Goal: Information Seeking & Learning: Learn about a topic

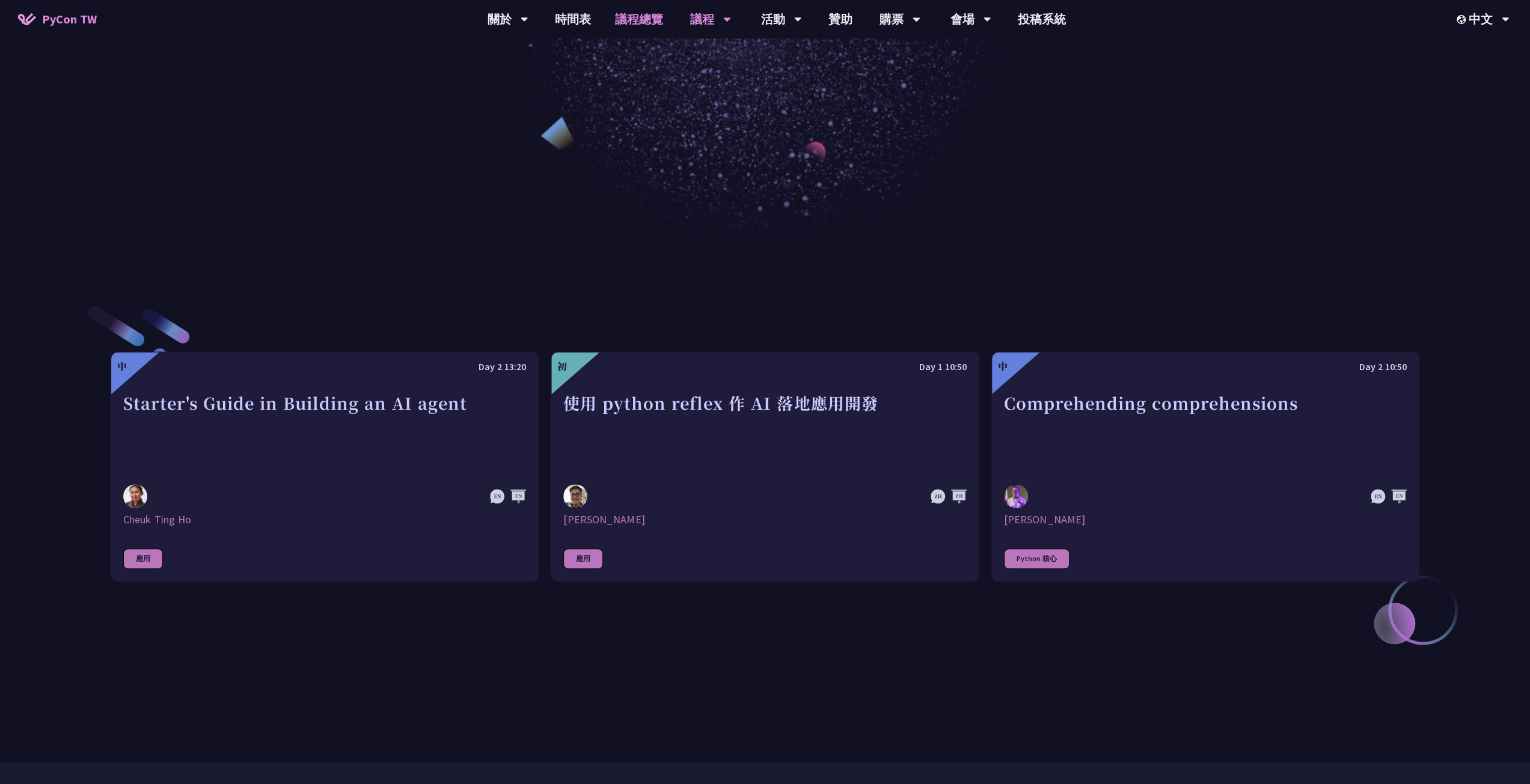
click at [639, 20] on link "議程總覽" at bounding box center [639, 19] width 72 height 38
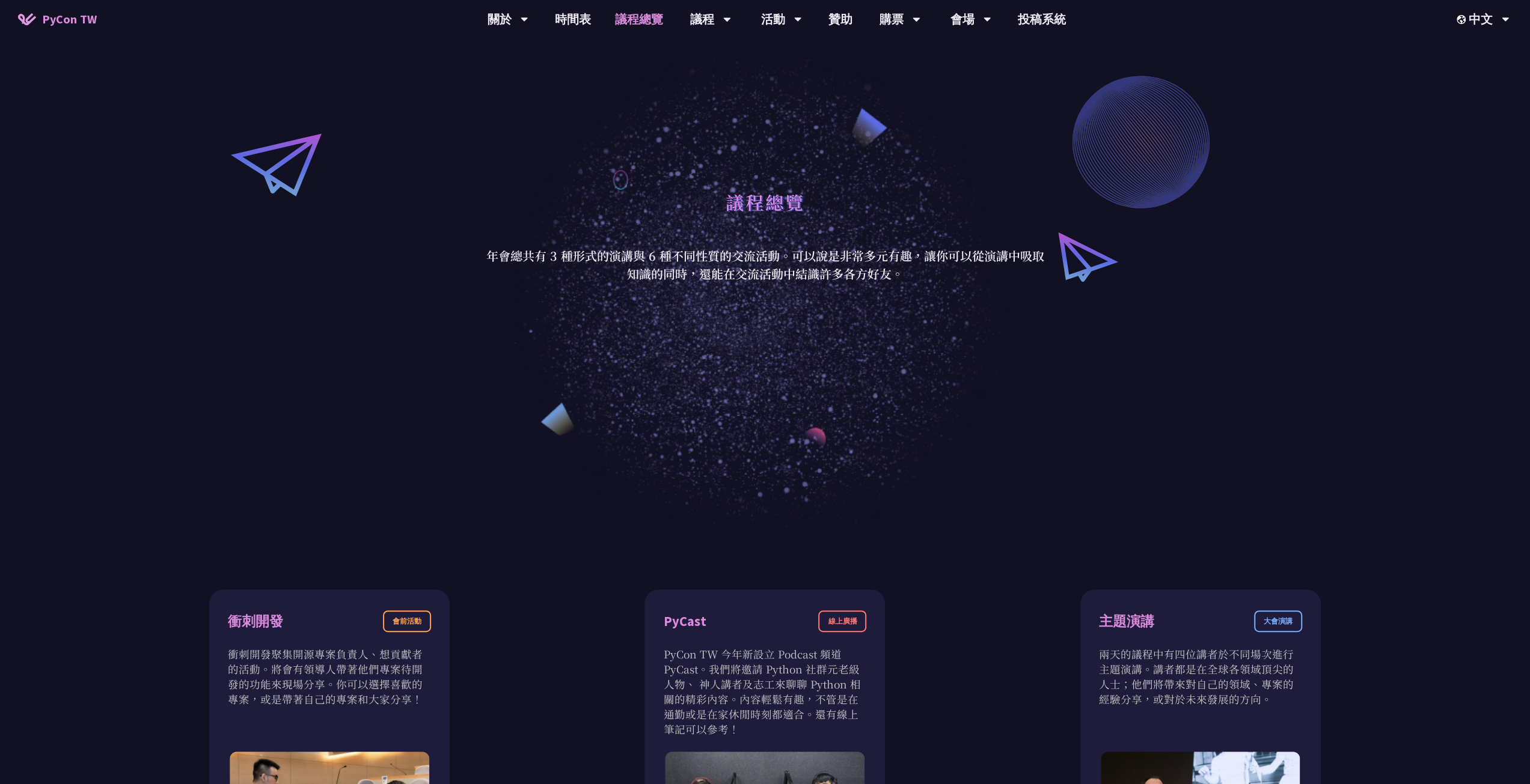
scroll to position [60, 0]
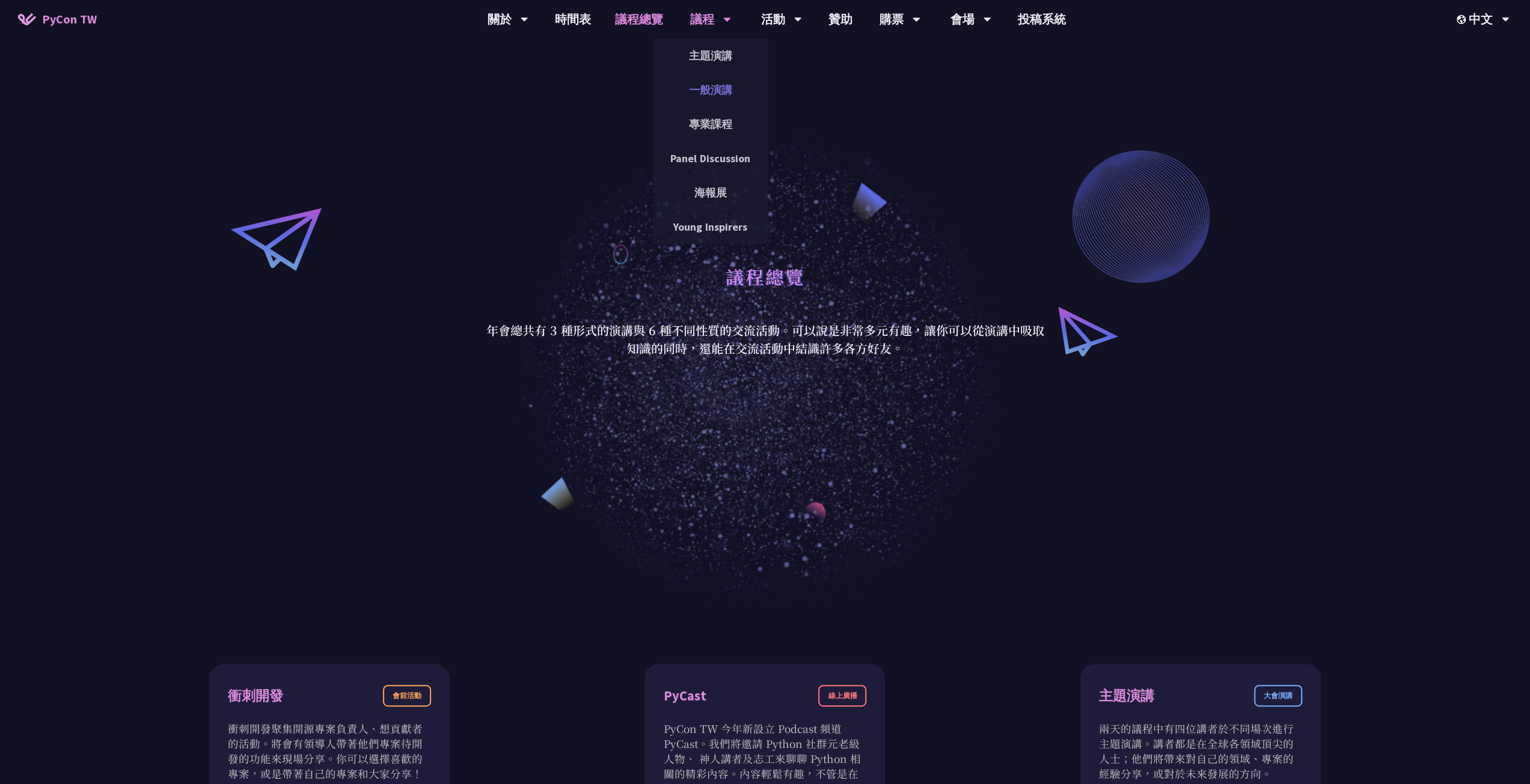
click at [723, 86] on link "一般演講" at bounding box center [710, 90] width 116 height 28
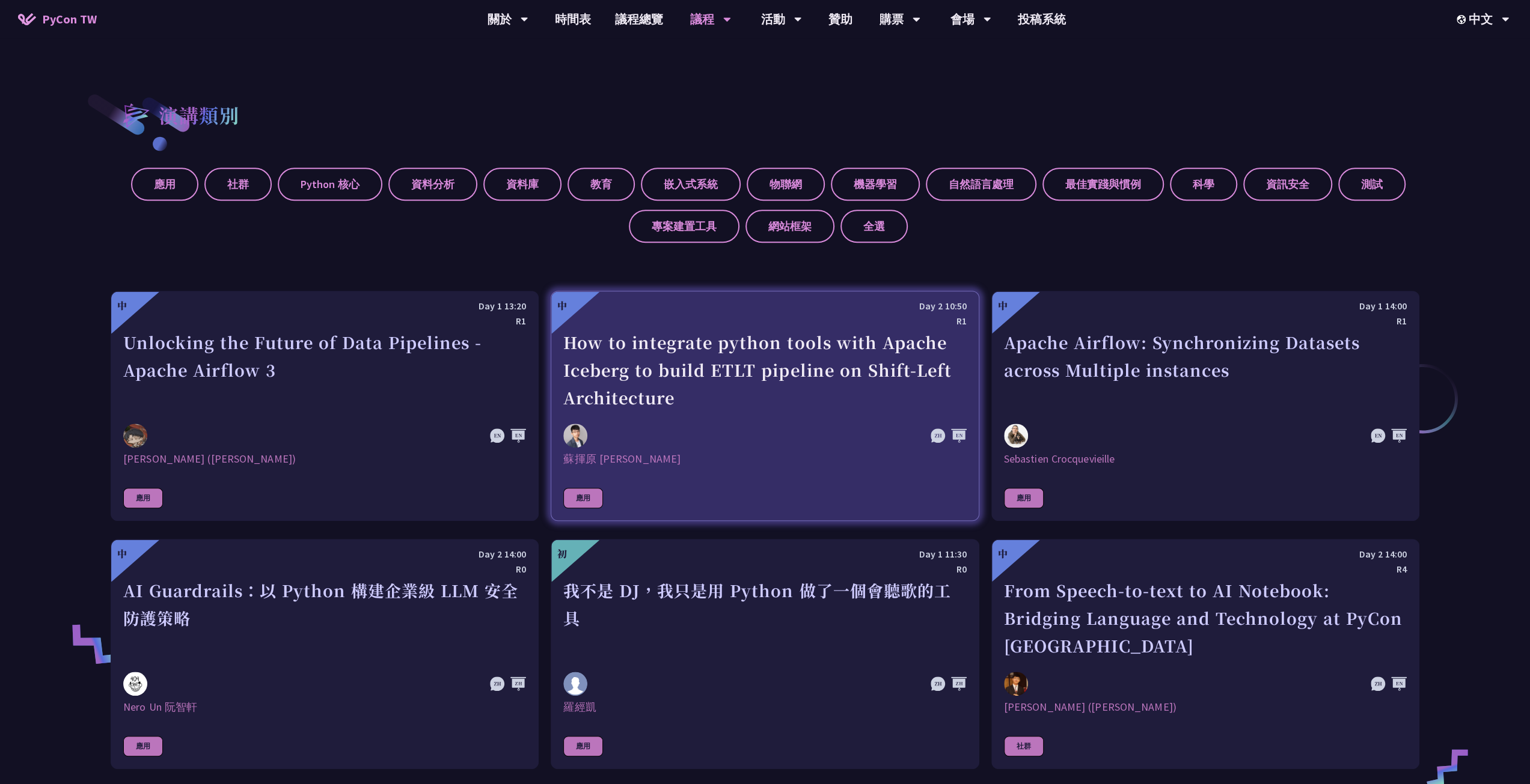
scroll to position [782, 0]
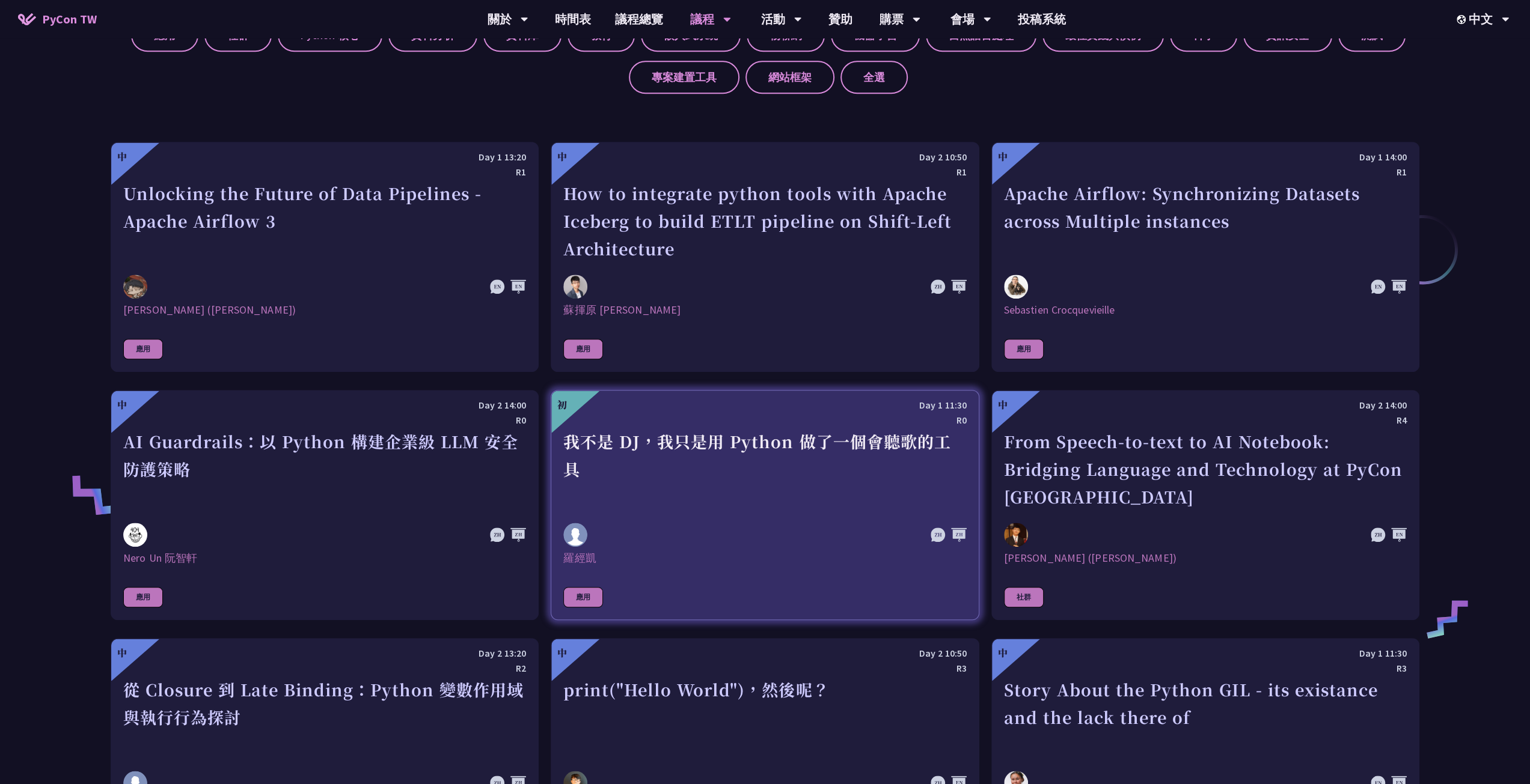
click at [831, 418] on div "R0" at bounding box center [764, 421] width 402 height 15
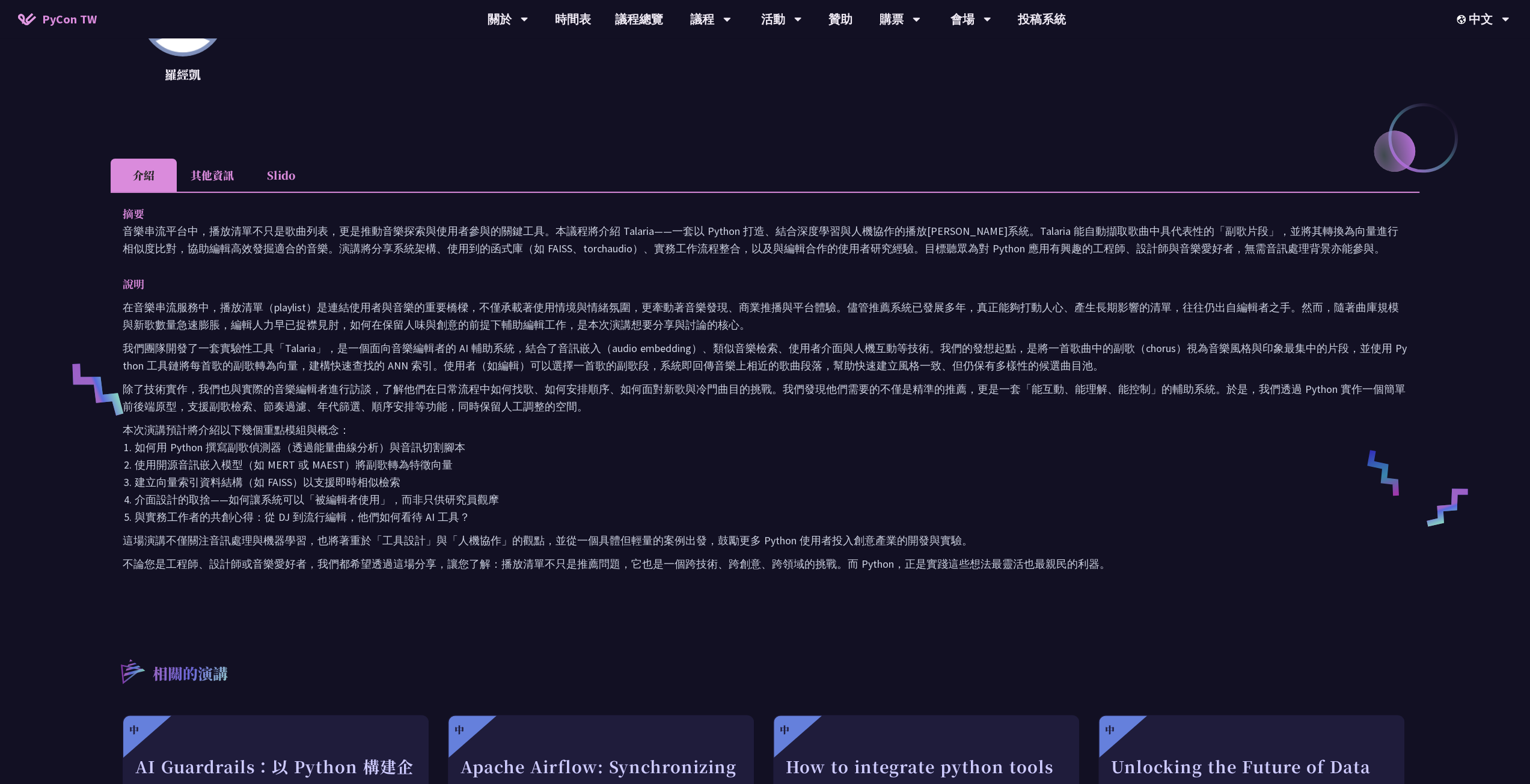
scroll to position [240, 0]
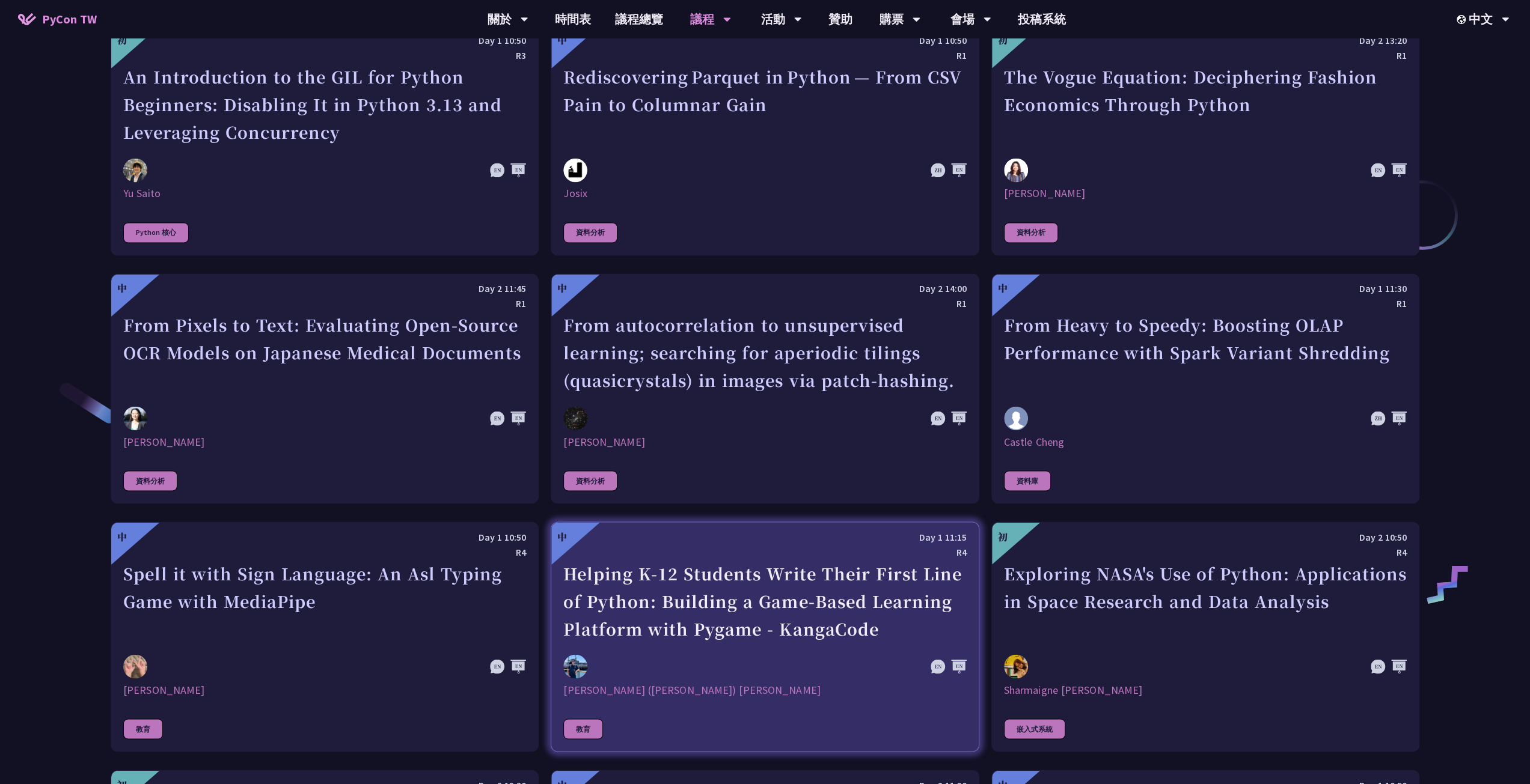
scroll to position [1983, 0]
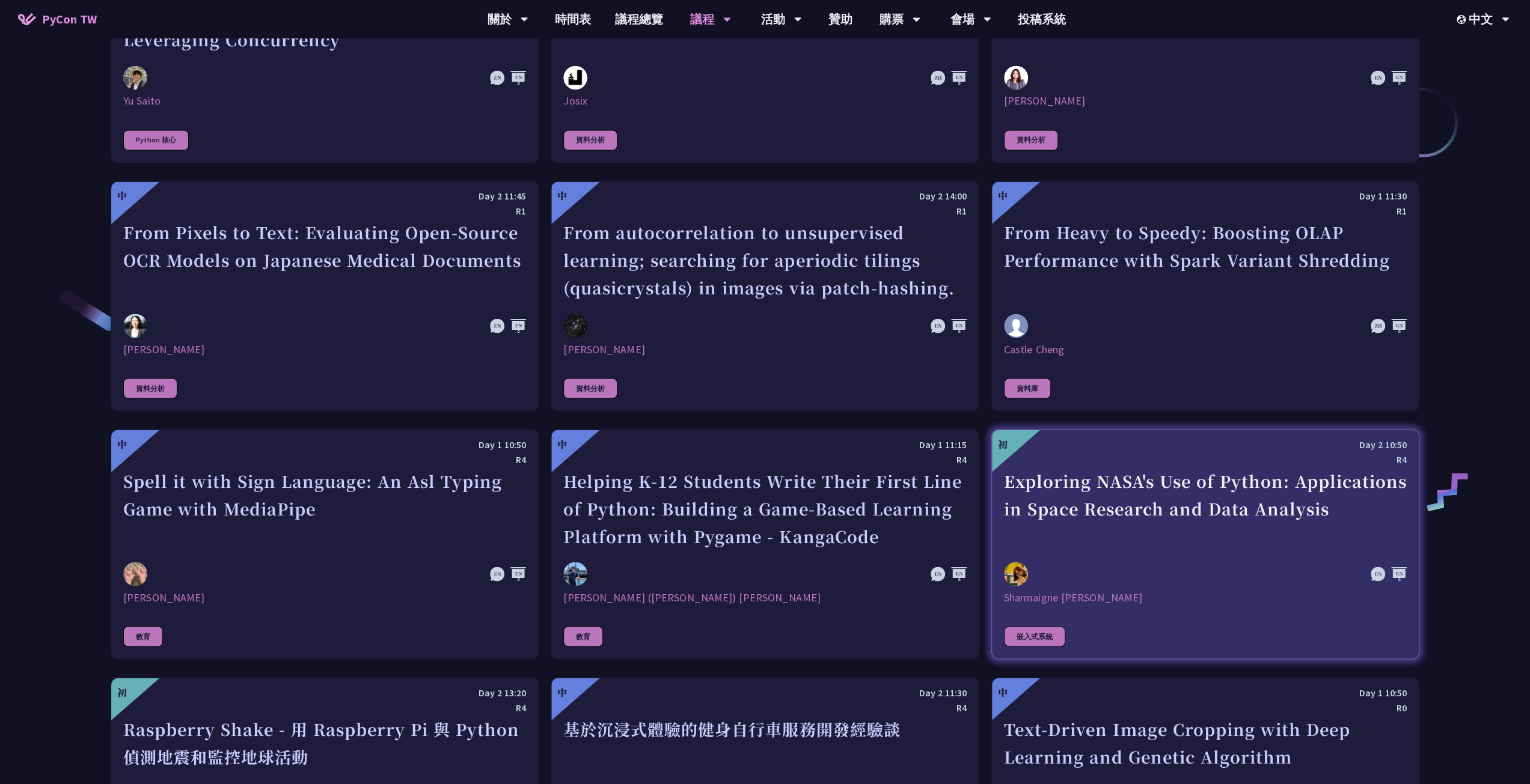
click at [1128, 545] on link "初 Day 2 10:50 R4 Exploring NASA's Use of Python: Applications in Space Research…" at bounding box center [1205, 544] width 428 height 230
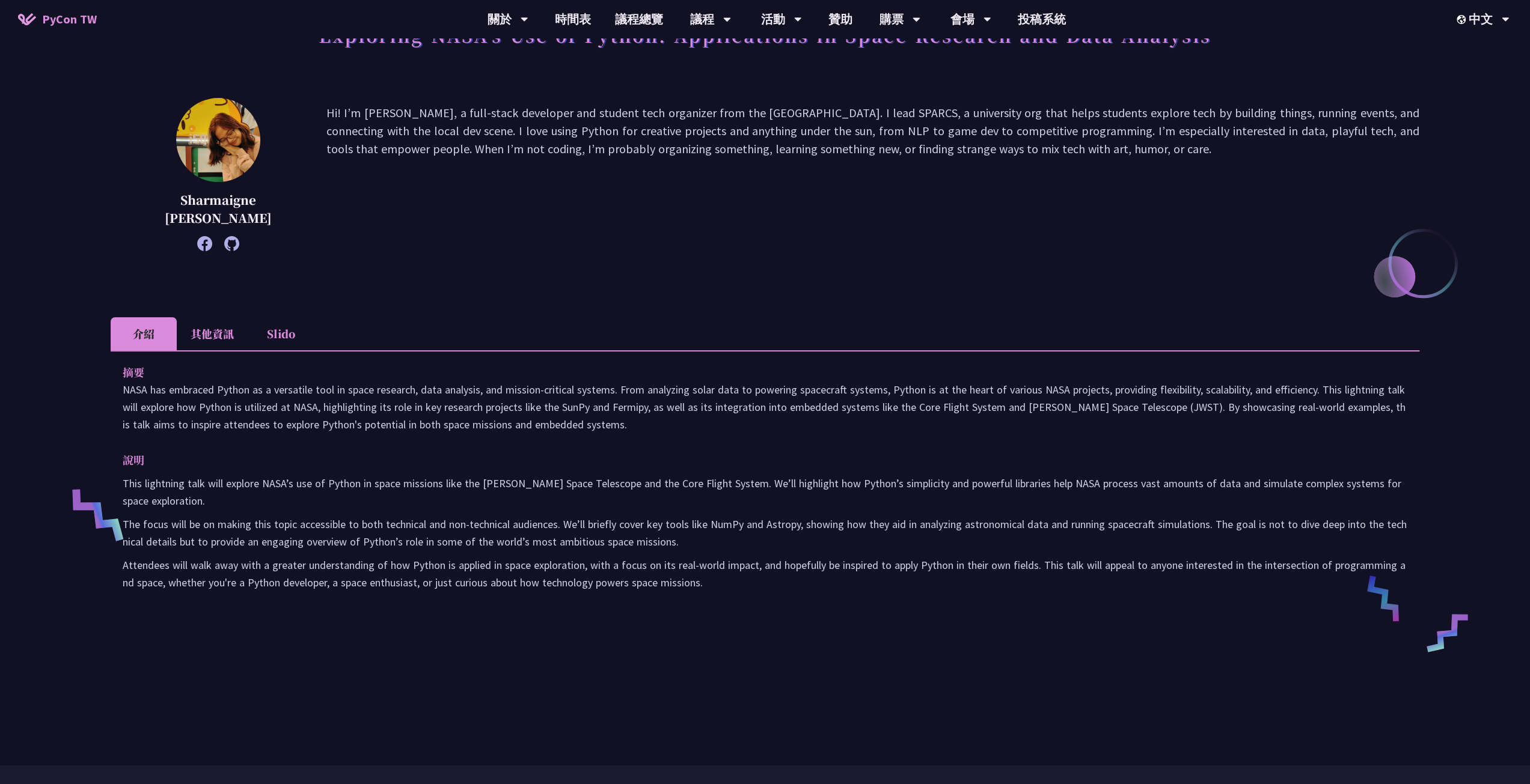
scroll to position [60, 0]
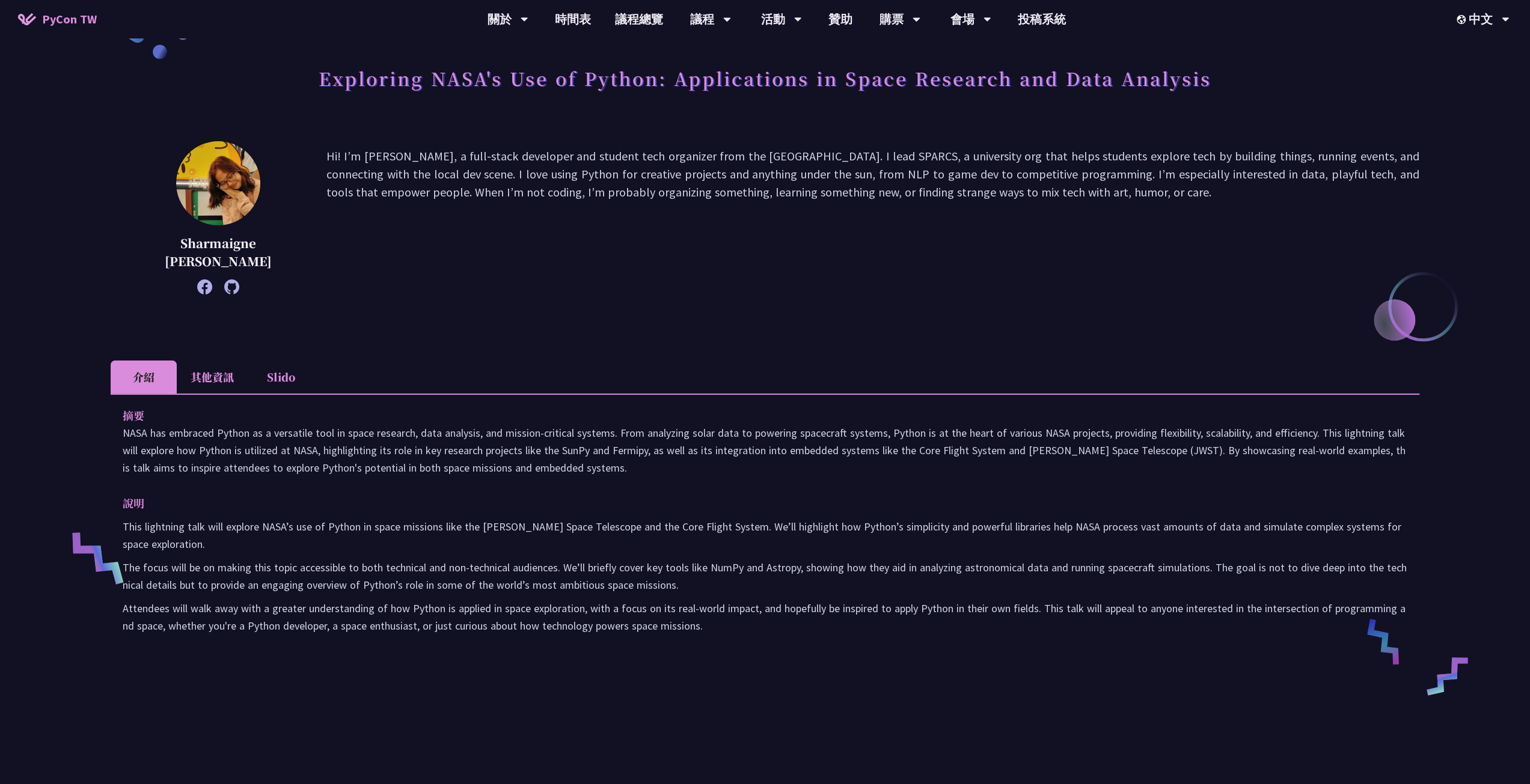
click at [229, 377] on li "其他資訊" at bounding box center [212, 377] width 71 height 33
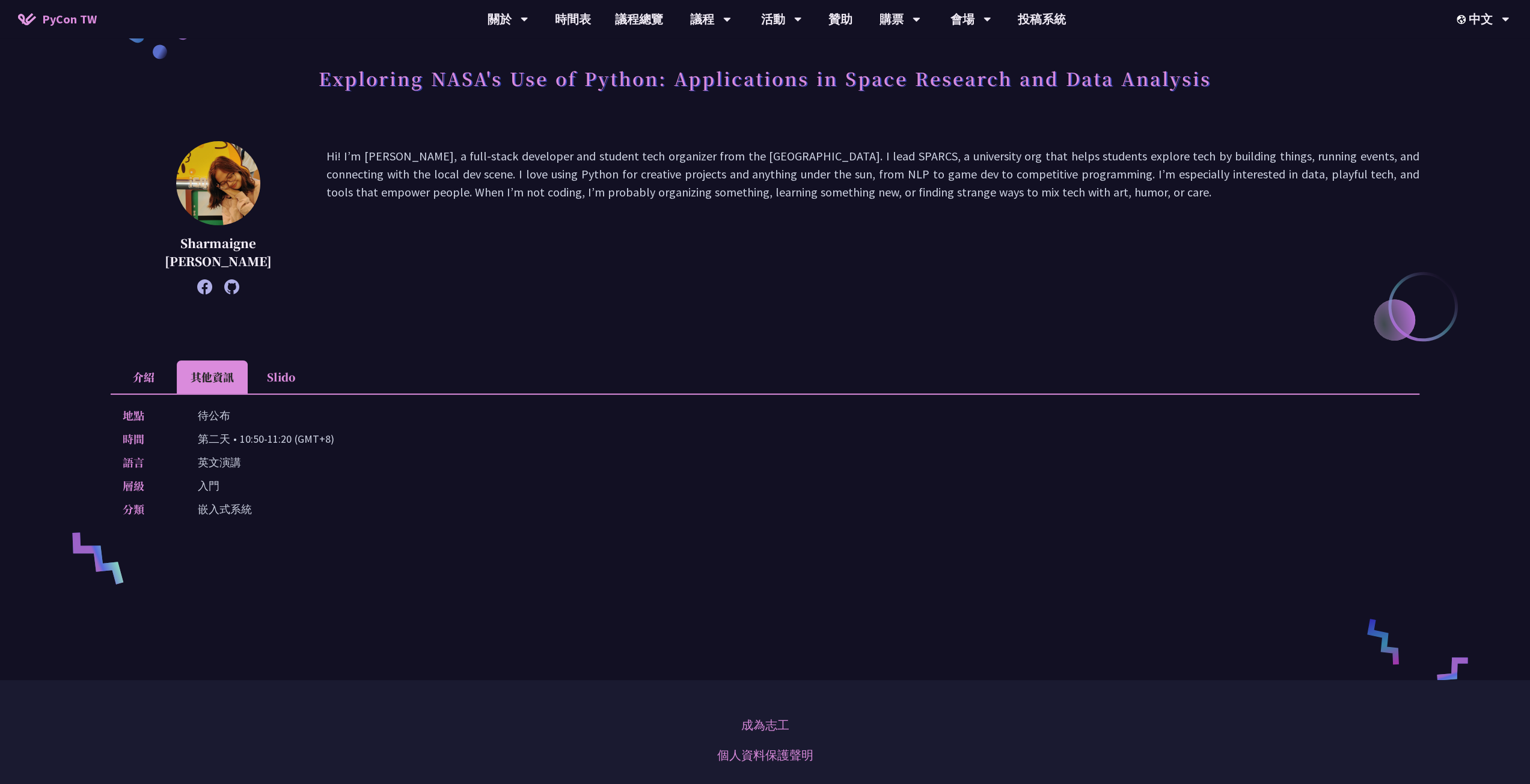
click at [264, 379] on li "Slido" at bounding box center [281, 377] width 67 height 33
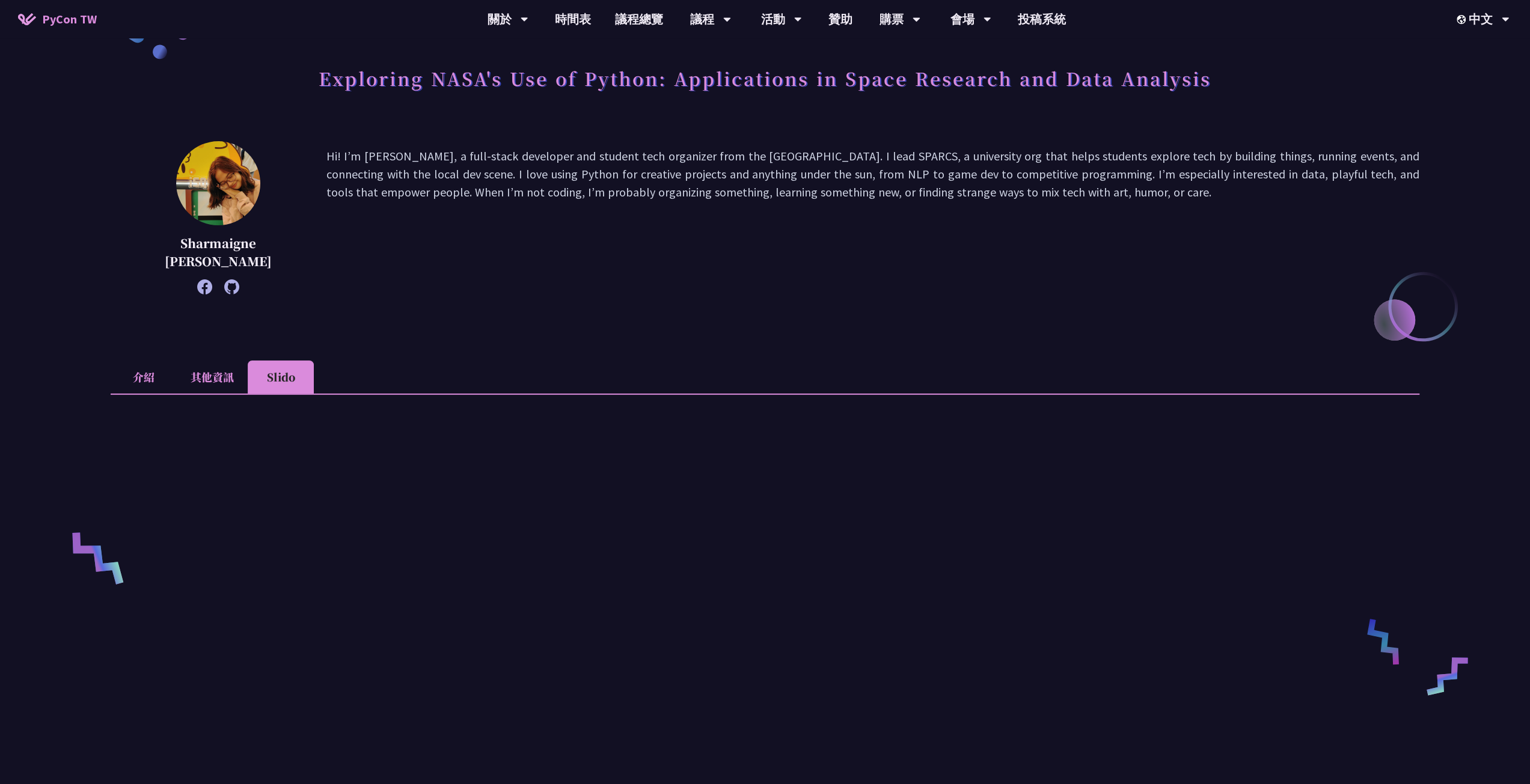
click at [194, 382] on li "其他資訊" at bounding box center [212, 377] width 71 height 33
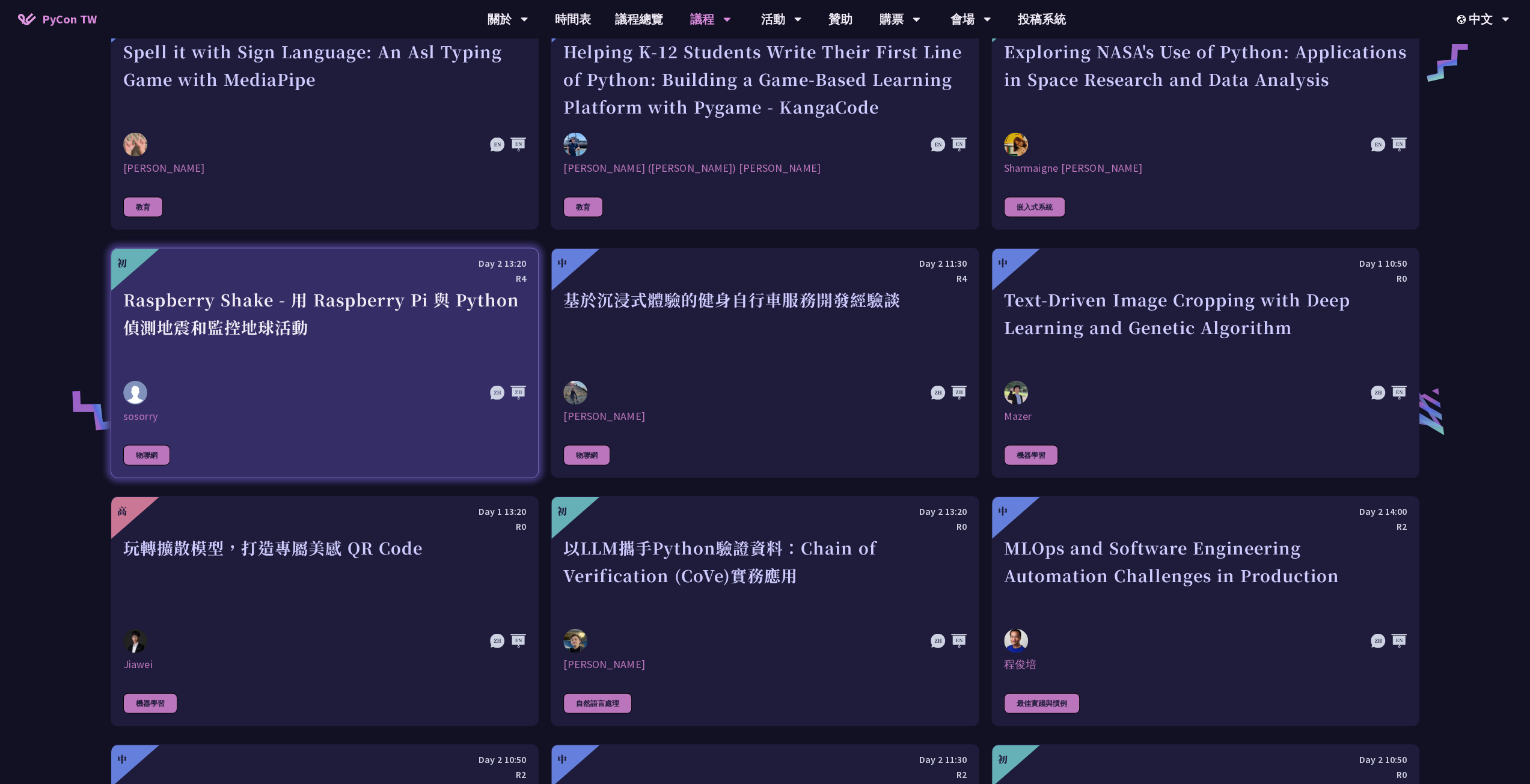
scroll to position [2415, 0]
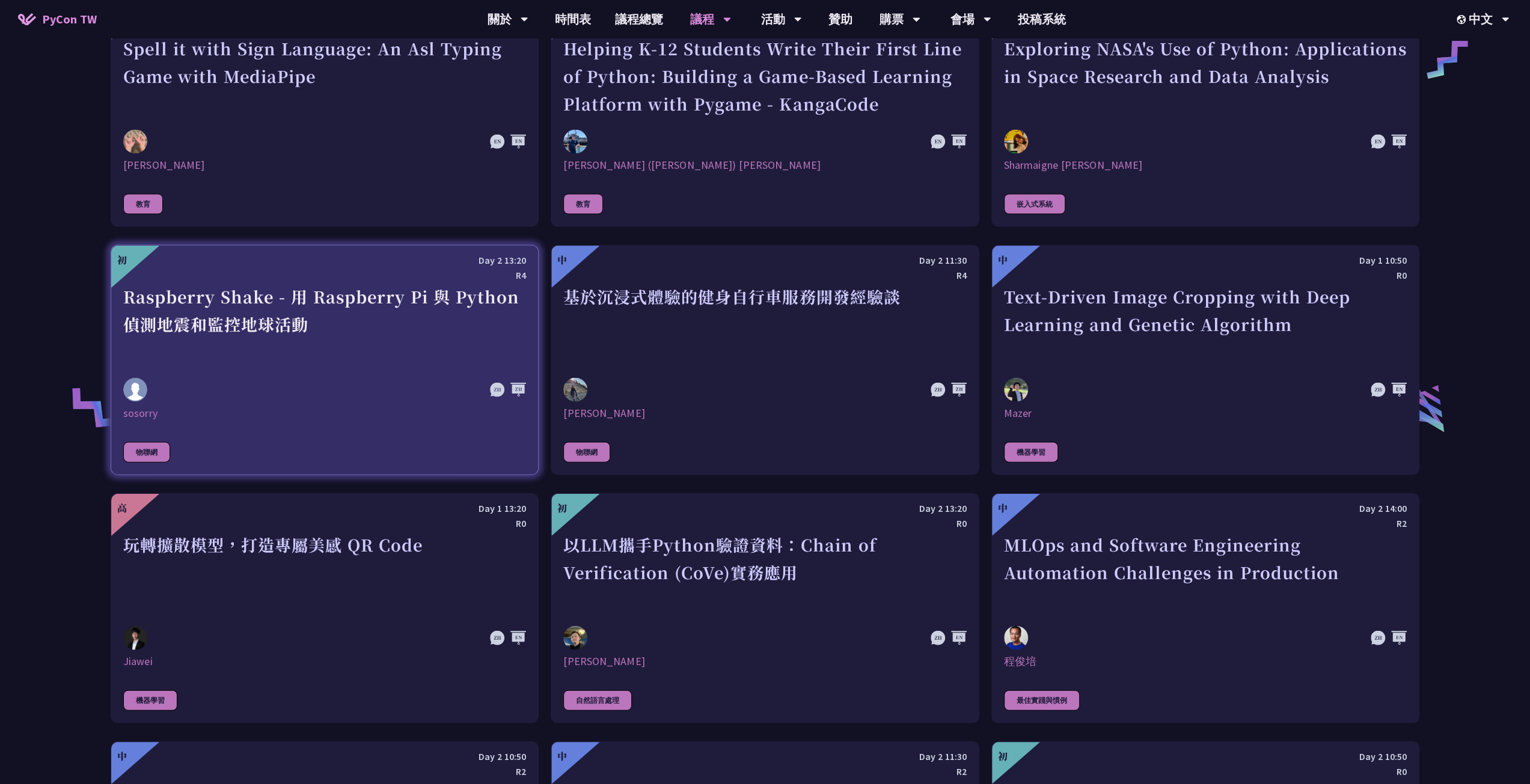
click at [370, 304] on div "Raspberry Shake - 用 Raspberry Pi 與 Python 偵測地震和監控地球活動" at bounding box center [324, 324] width 402 height 83
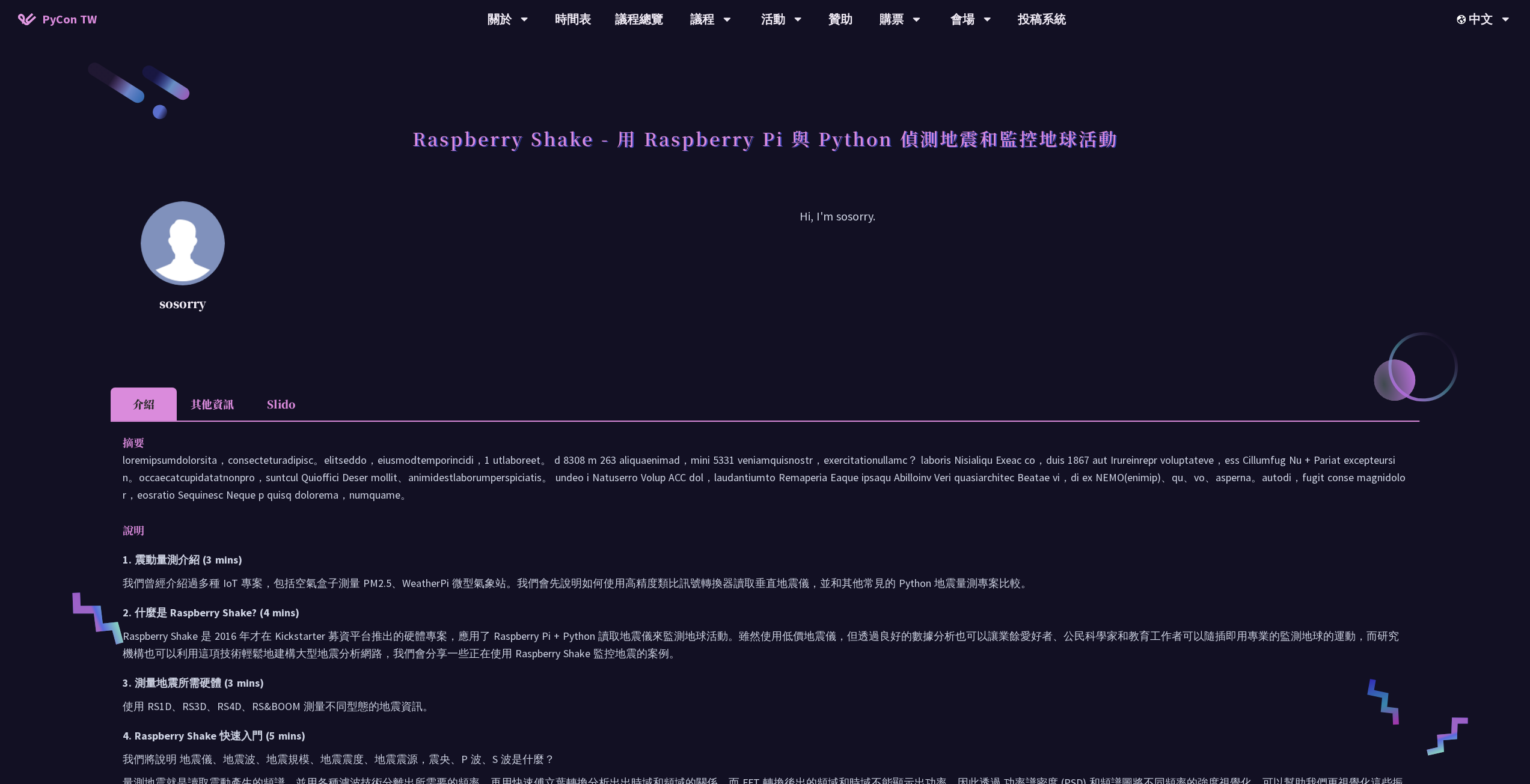
click at [269, 412] on li "Slido" at bounding box center [281, 404] width 67 height 33
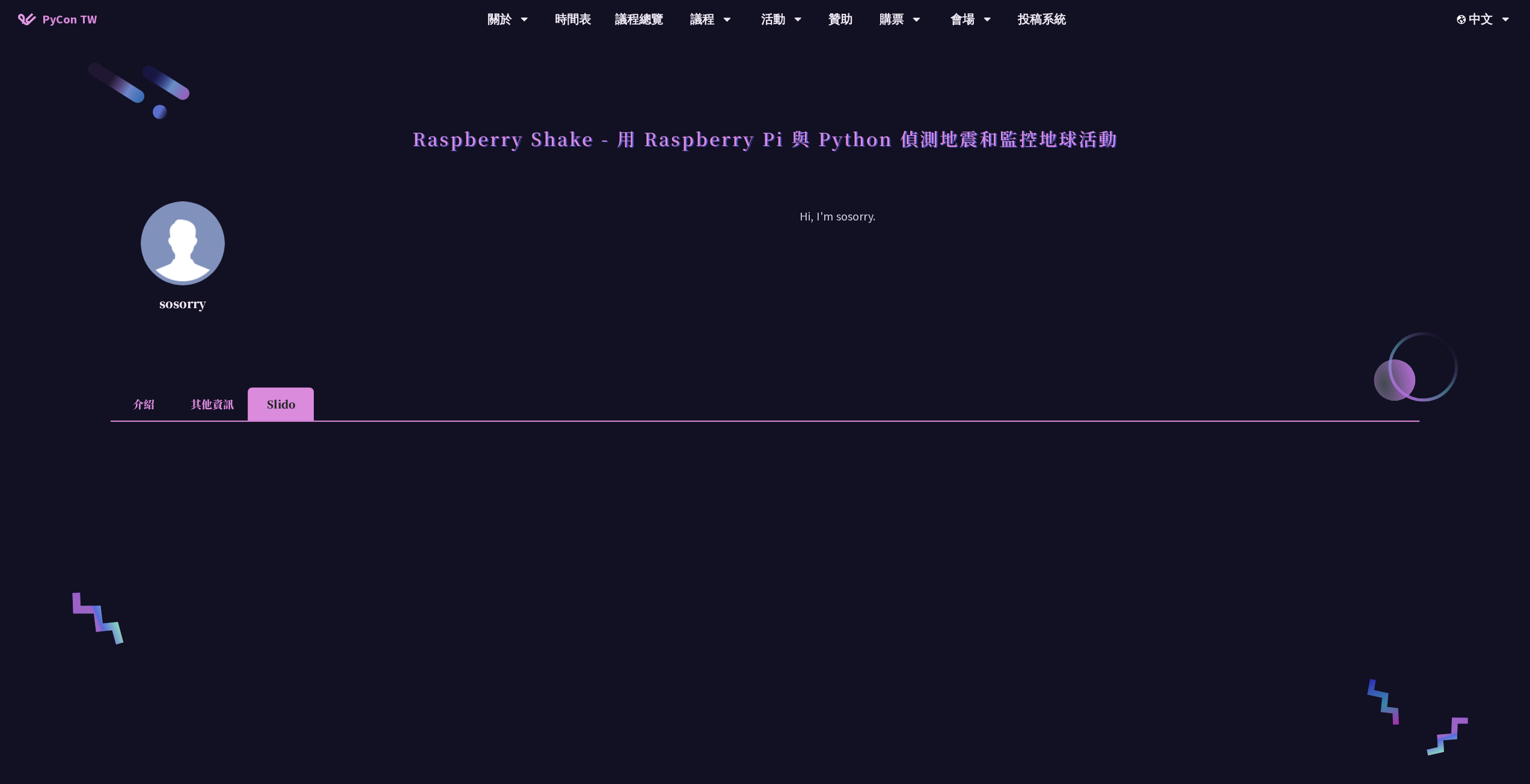
click at [215, 409] on li "其他資訊" at bounding box center [212, 404] width 71 height 33
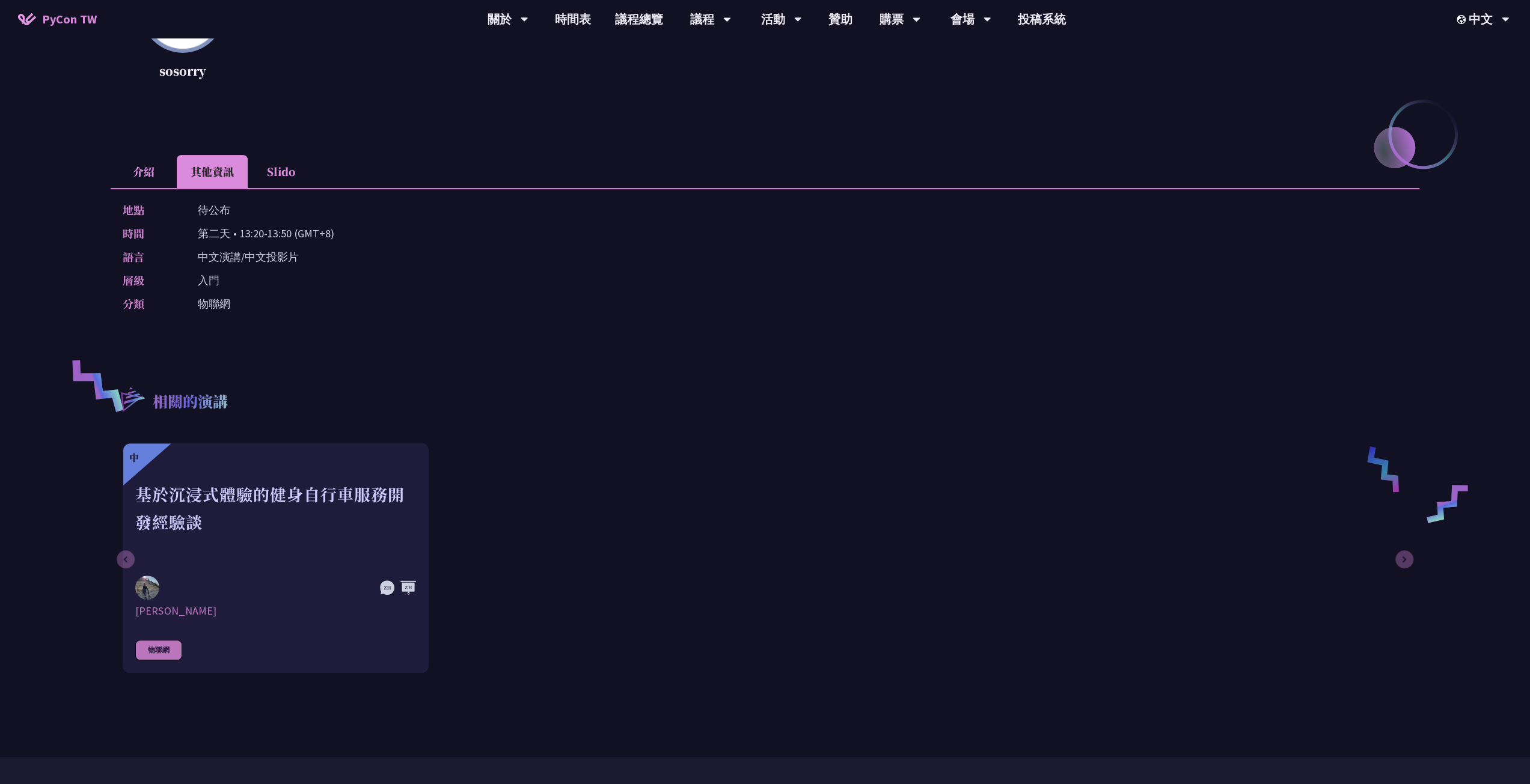
scroll to position [300, 0]
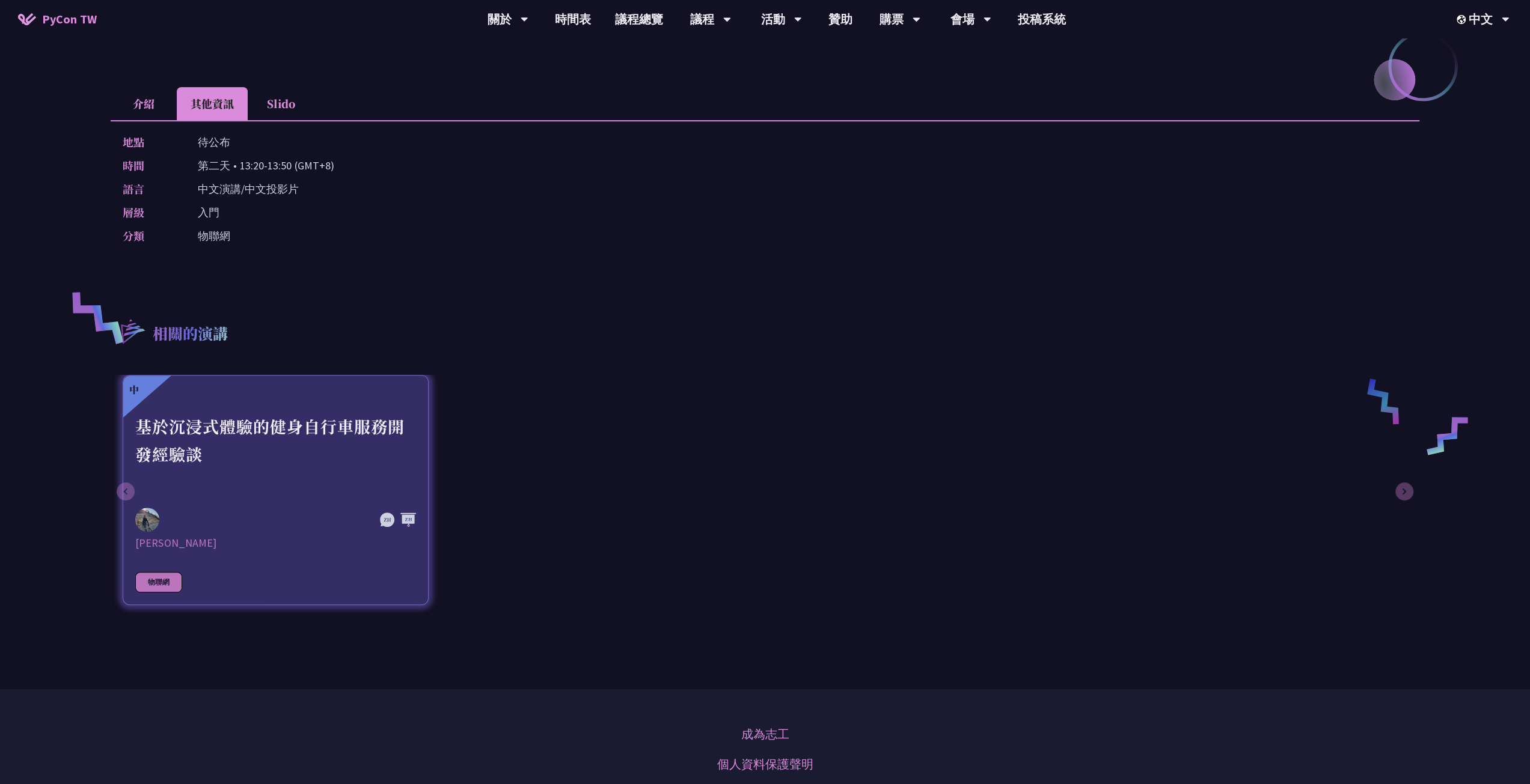
click at [369, 420] on div "基於沉浸式體驗的健身自行車服務開發經驗談" at bounding box center [276, 455] width 281 height 83
click at [357, 407] on div at bounding box center [276, 406] width 281 height 15
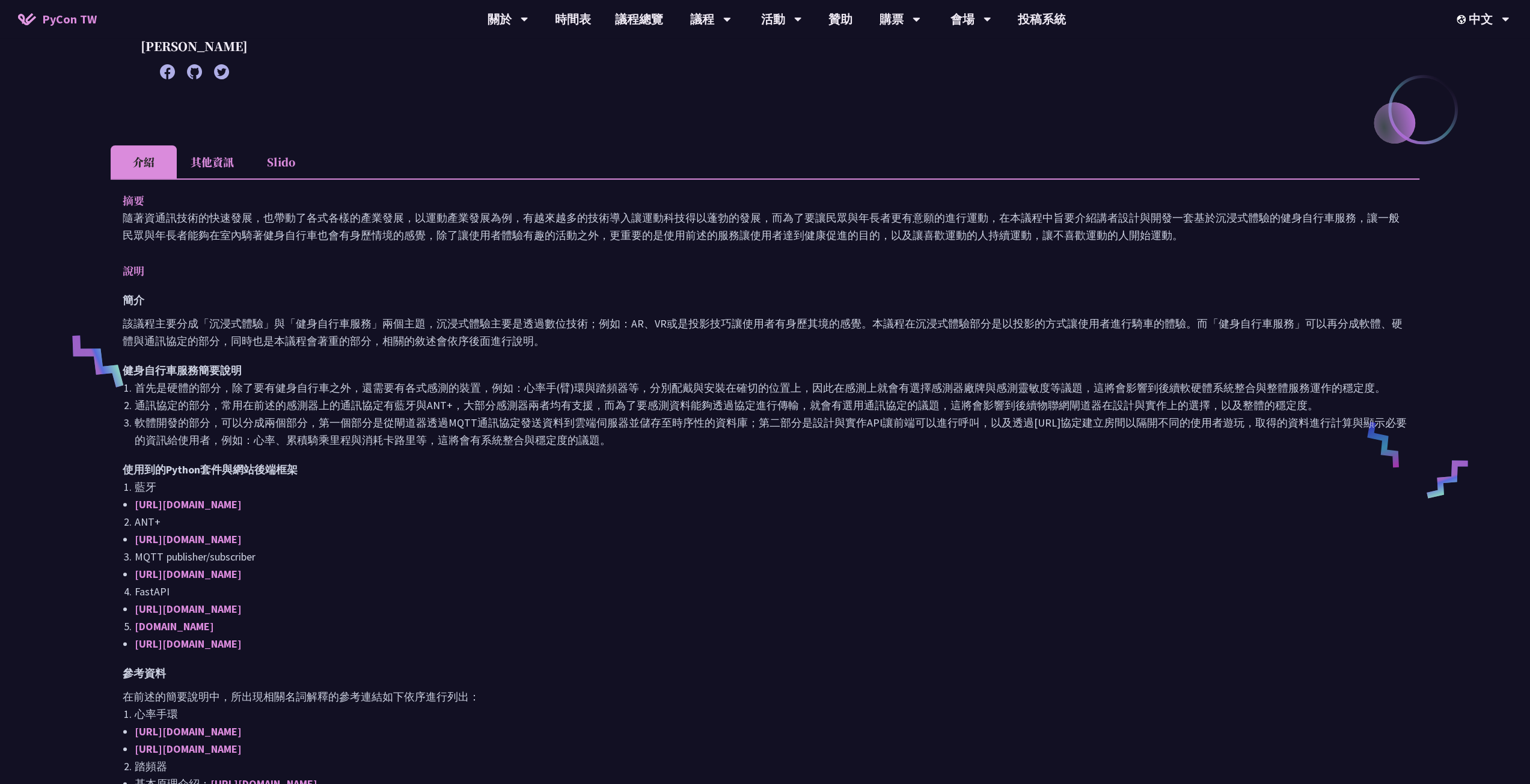
scroll to position [240, 0]
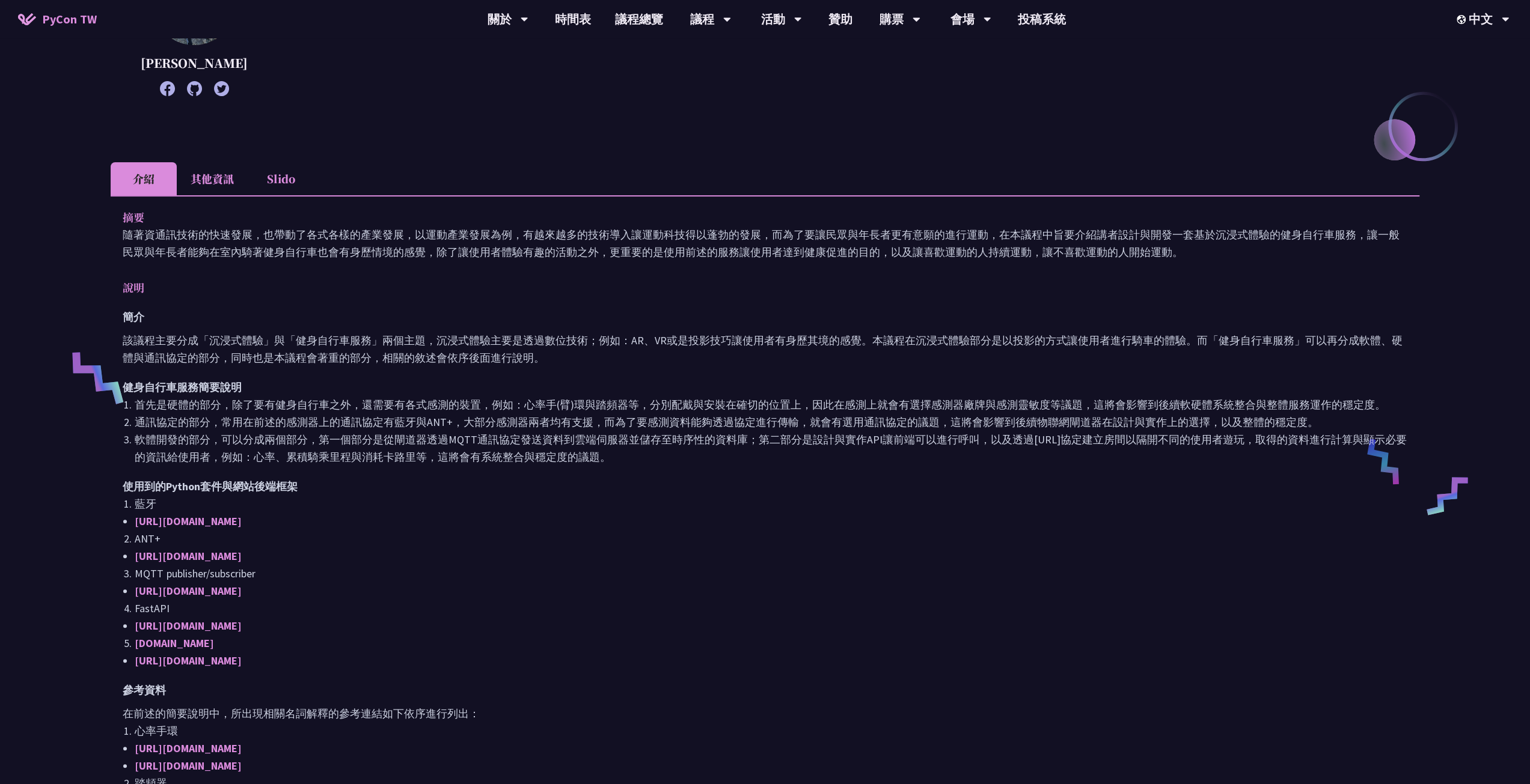
drag, startPoint x: 200, startPoint y: 182, endPoint x: 204, endPoint y: 175, distance: 8.1
click at [200, 181] on li "其他資訊" at bounding box center [212, 179] width 71 height 33
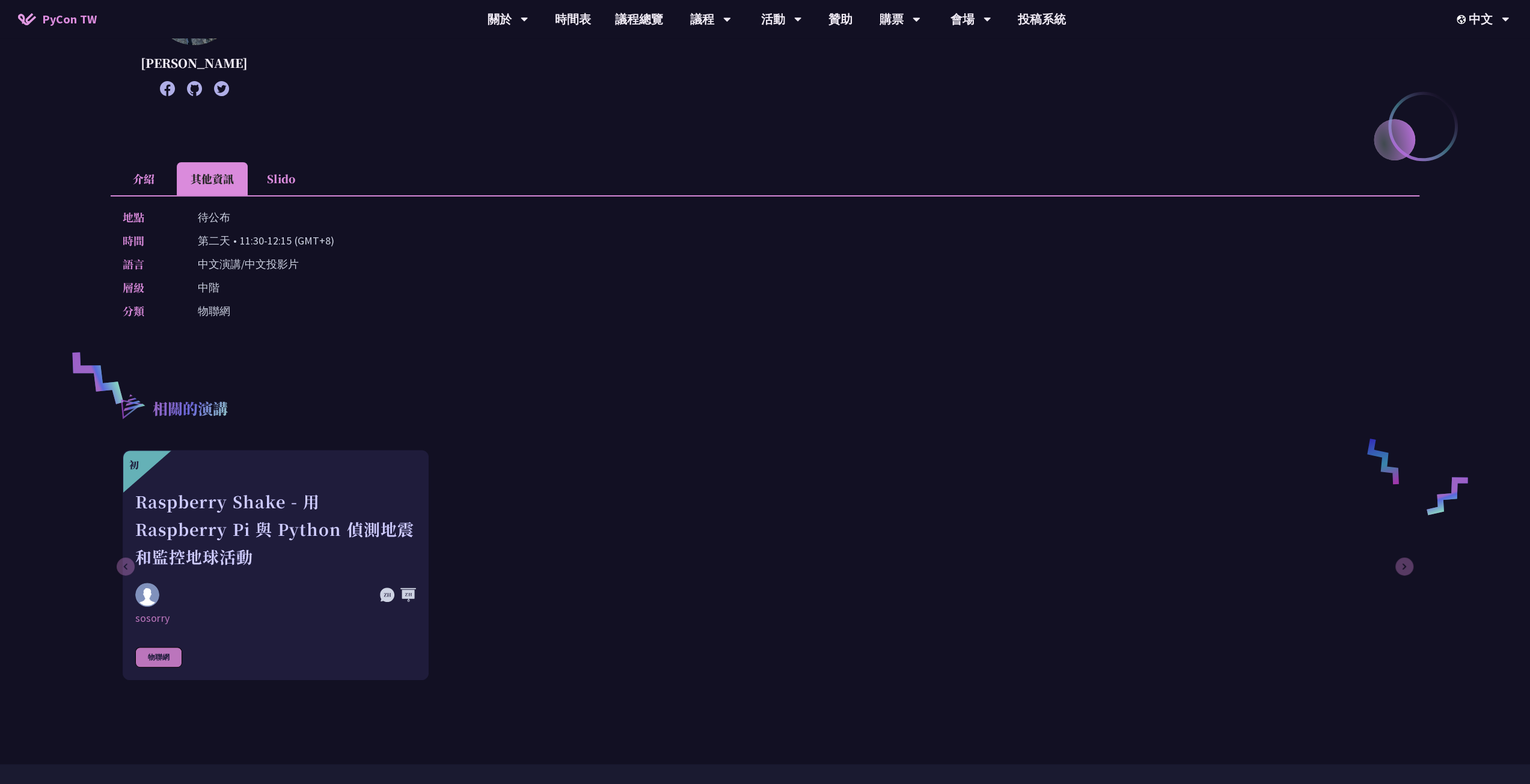
click at [279, 176] on li "Slido" at bounding box center [281, 179] width 67 height 33
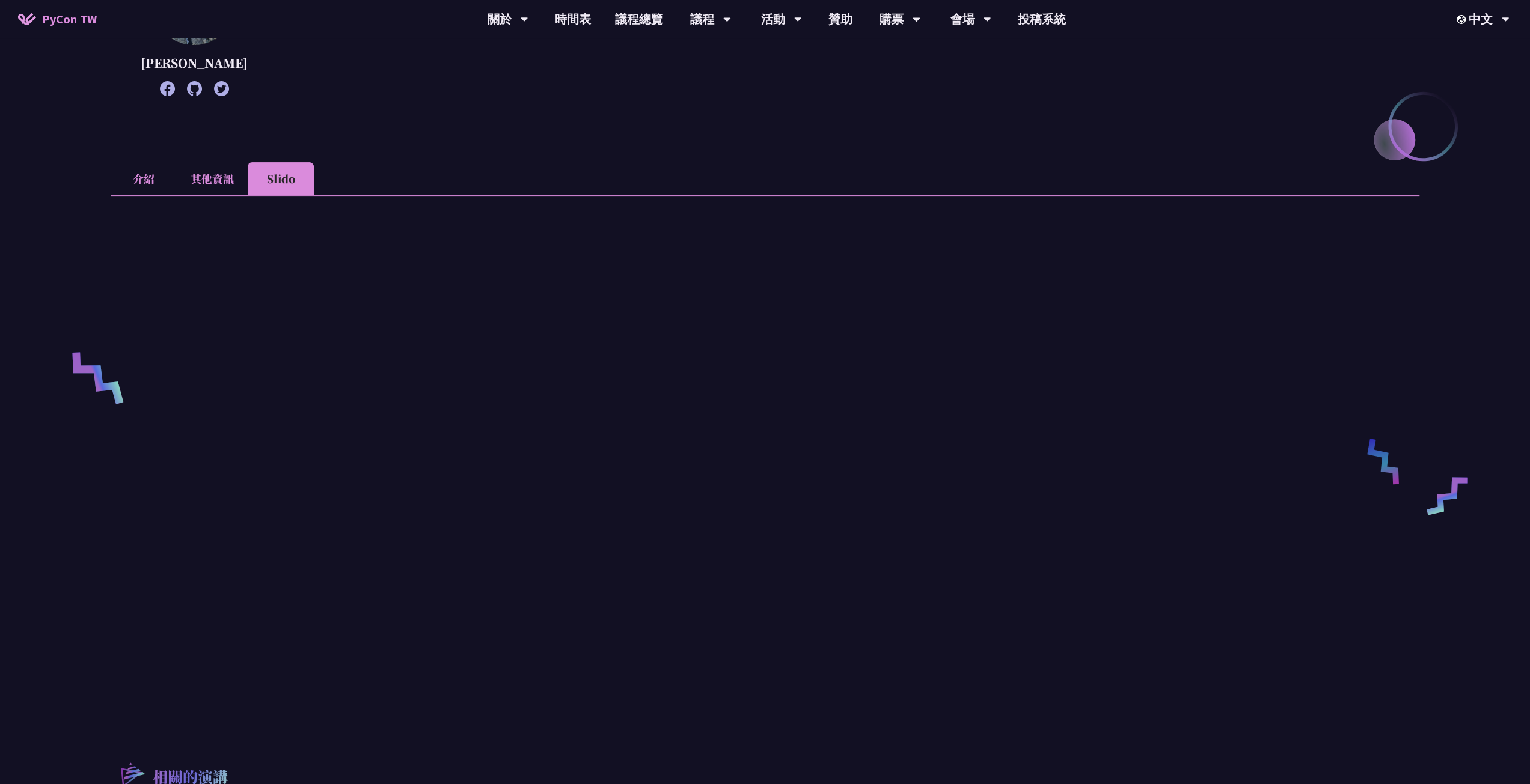
click at [229, 180] on li "其他資訊" at bounding box center [212, 179] width 71 height 33
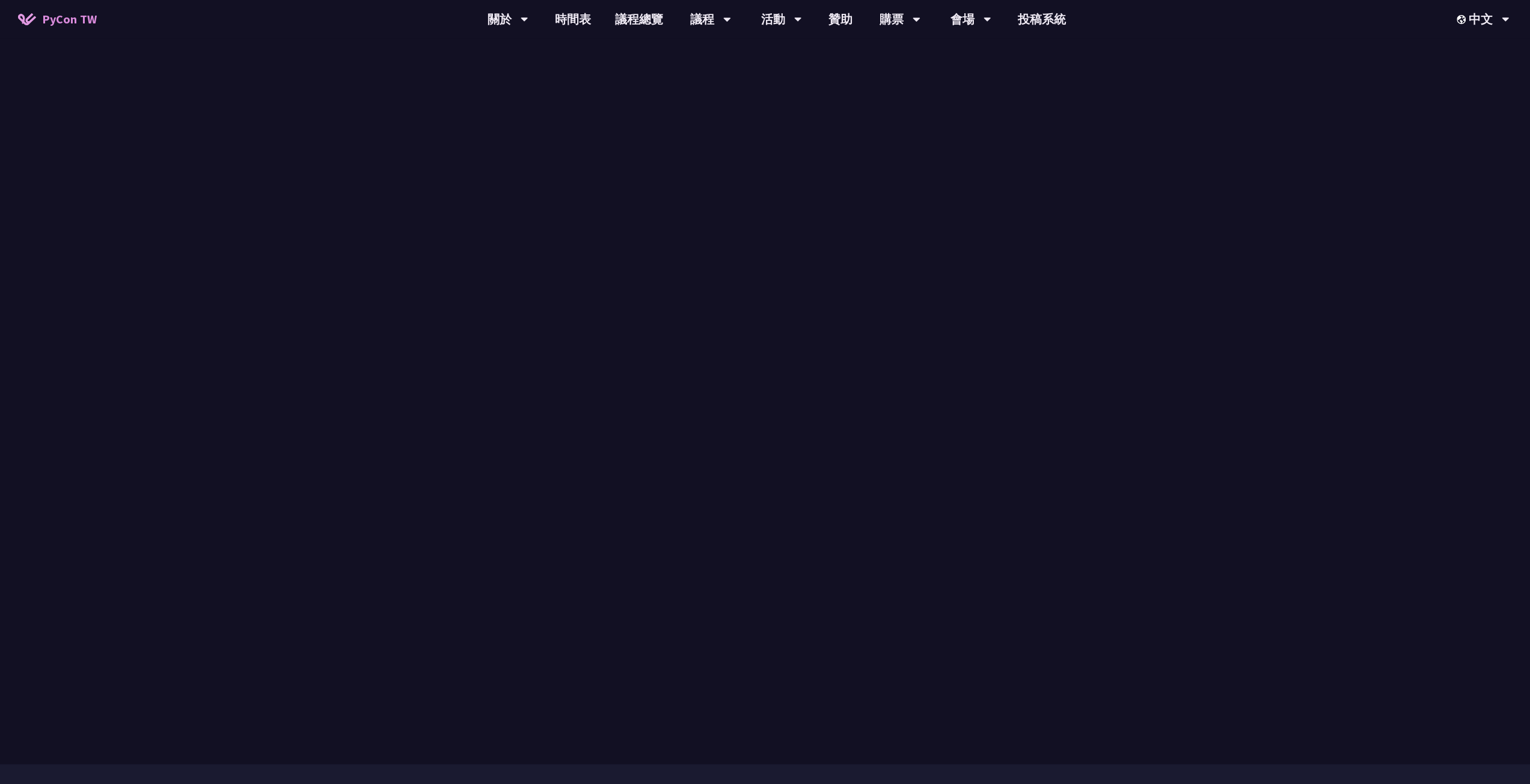
scroll to position [300, 0]
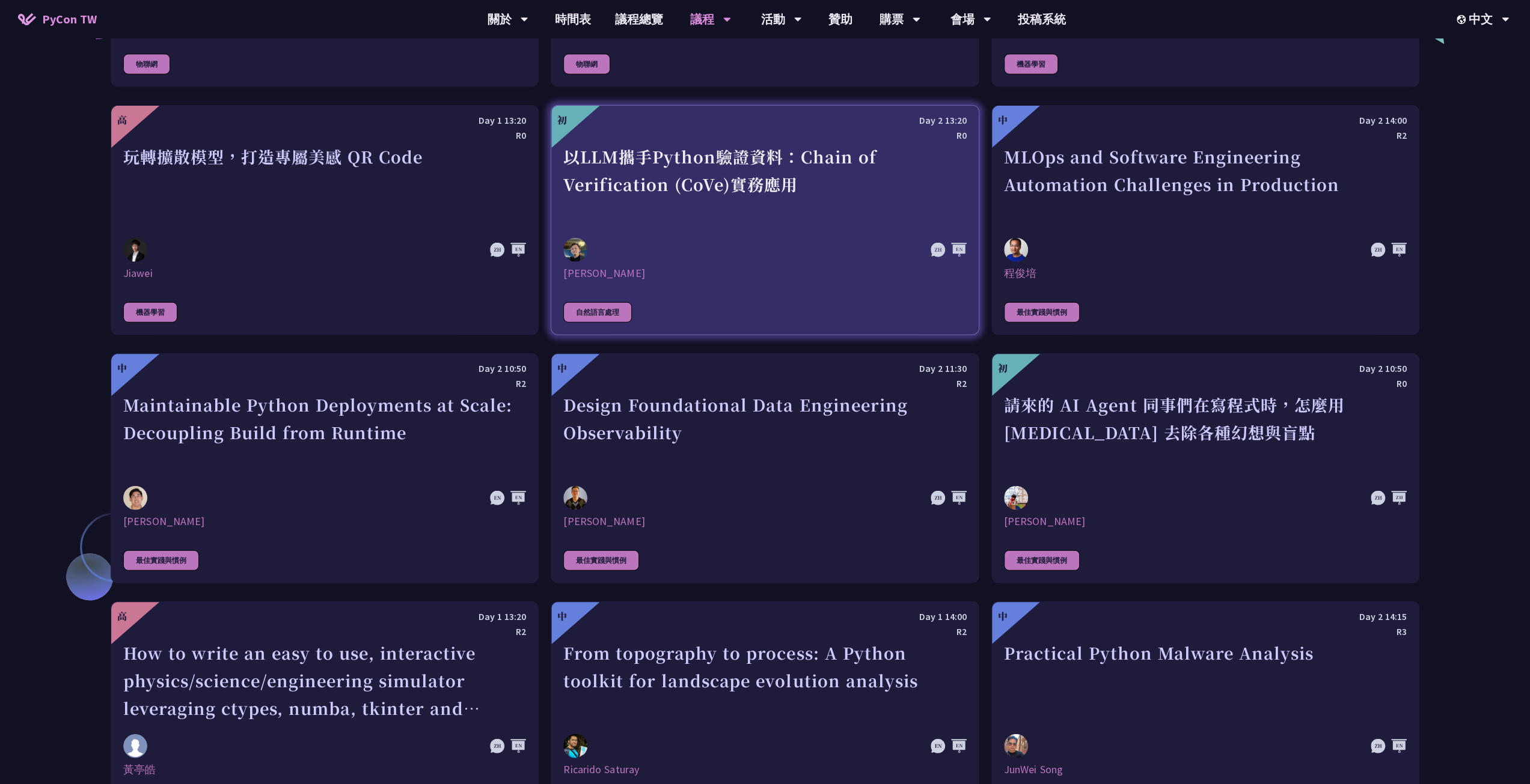
scroll to position [2676, 0]
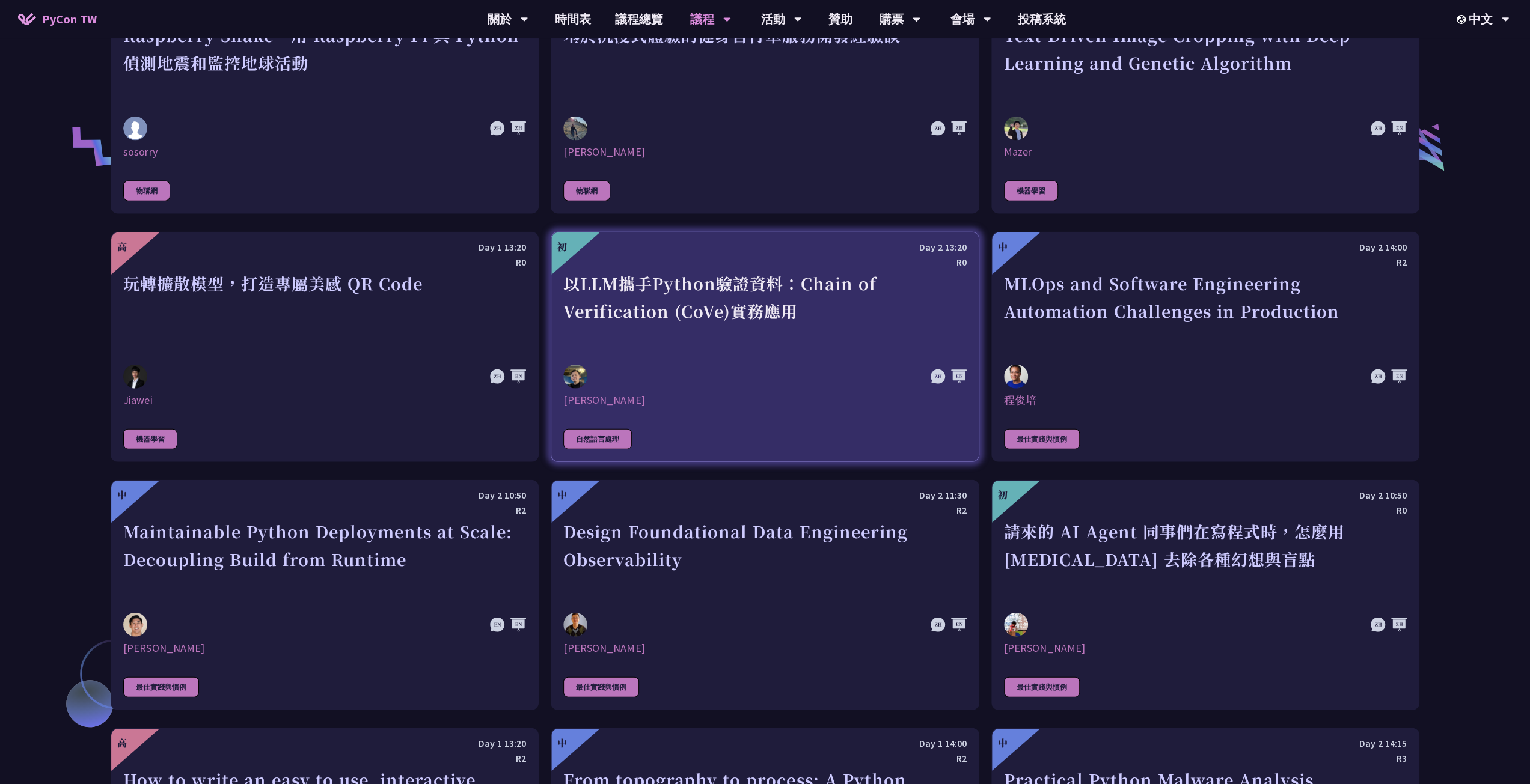
click at [812, 331] on div "以LLM攜手Python驗證資料：Chain of Verification (CoVe)實務應用" at bounding box center [764, 312] width 402 height 83
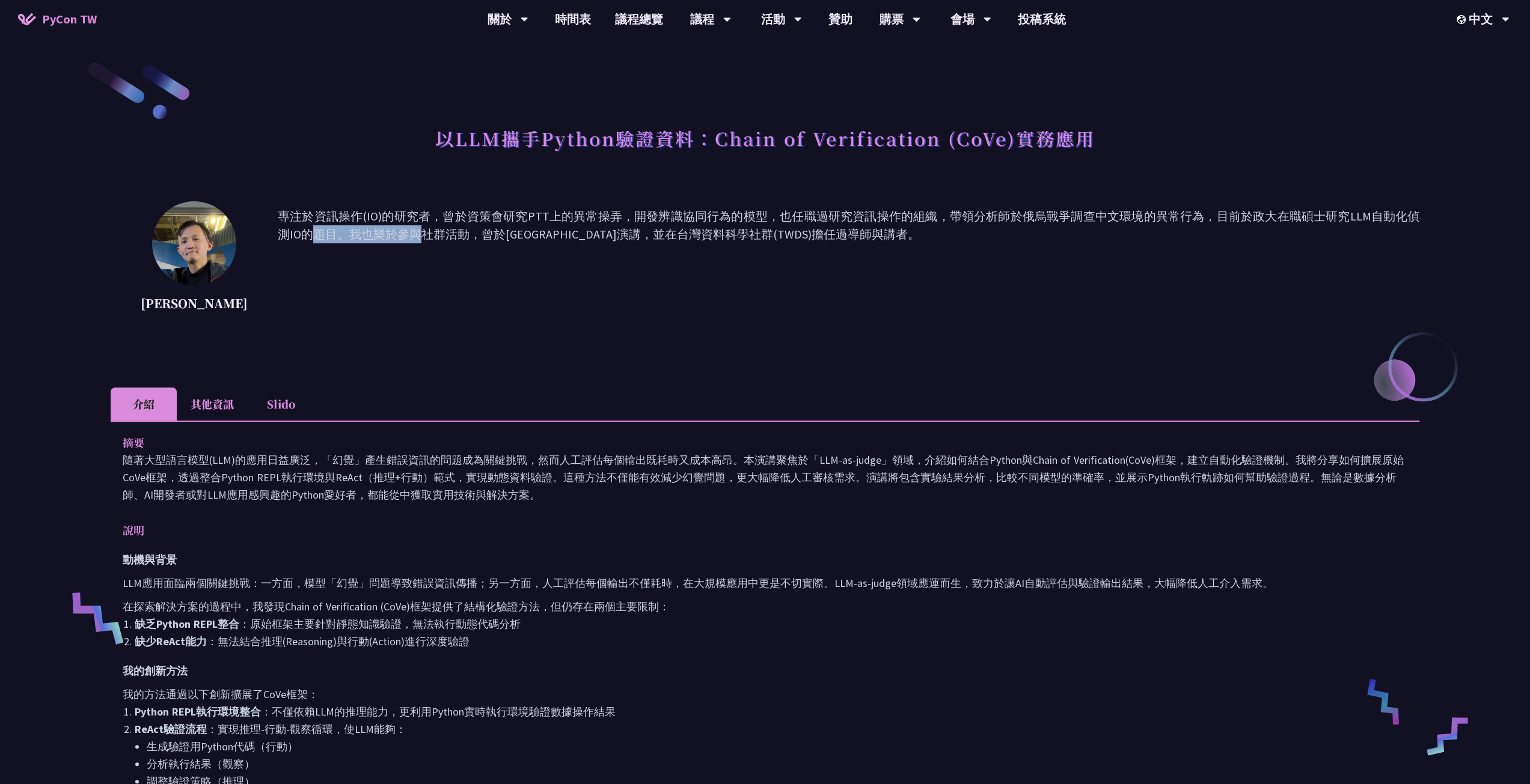
drag, startPoint x: 1246, startPoint y: 222, endPoint x: 1335, endPoint y: 211, distance: 89.7
click at [1335, 211] on p "專注於資訊操作(IO)的研究者，曾於資策會研究PTT上的異常操弄，開發辨識協同行為的模型，也任職過研究資訊操作的組織，帶領分析師於俄烏戰爭調查中文環境的異常行…" at bounding box center [848, 261] width 1142 height 108
click at [1360, 211] on p "專注於資訊操作(IO)的研究者，曾於資策會研究PTT上的異常操弄，開發辨識協同行為的模型，也任職過研究資訊操作的組織，帶領分析師於俄烏戰爭調查中文環境的異常行…" at bounding box center [848, 261] width 1142 height 108
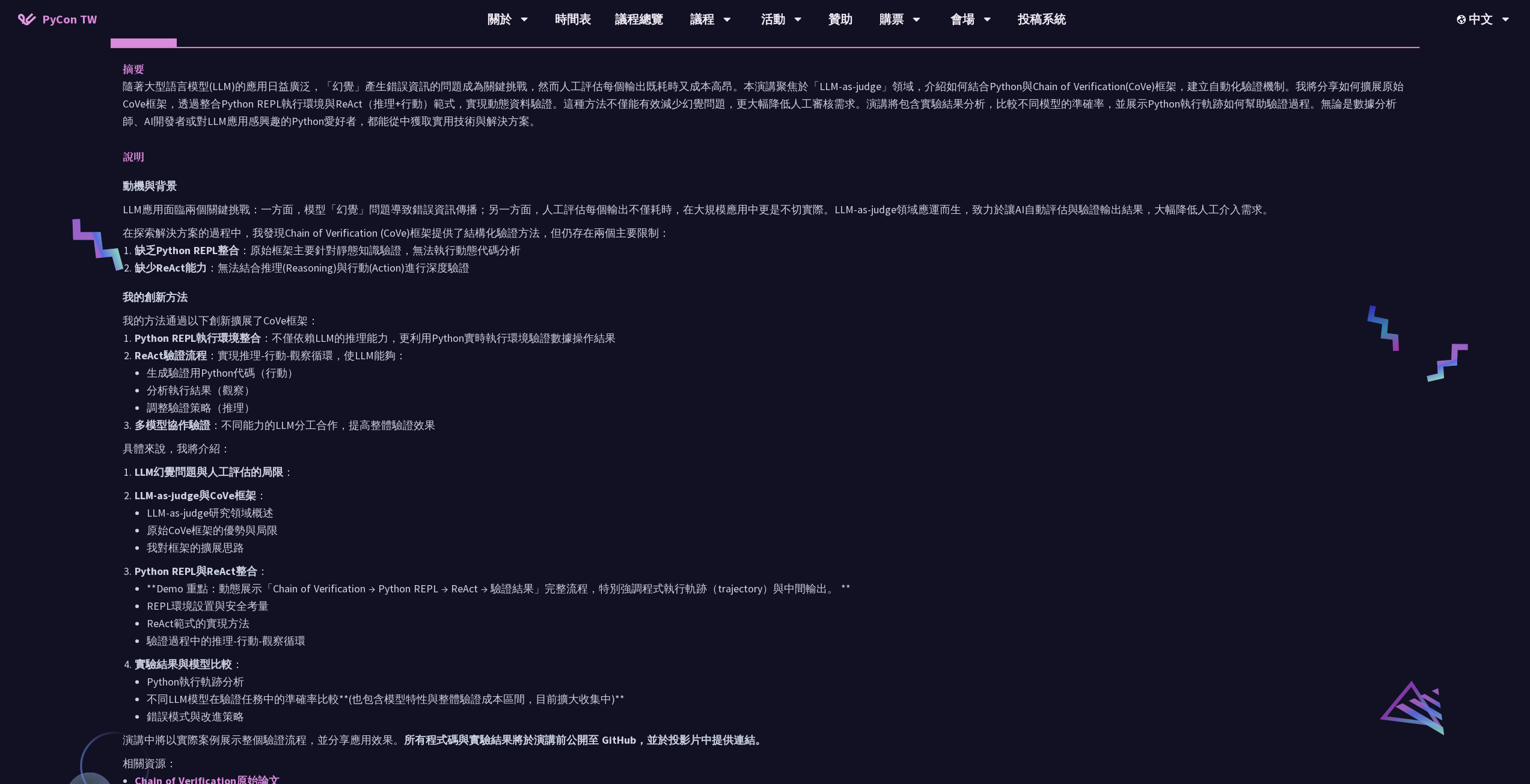
scroll to position [300, 0]
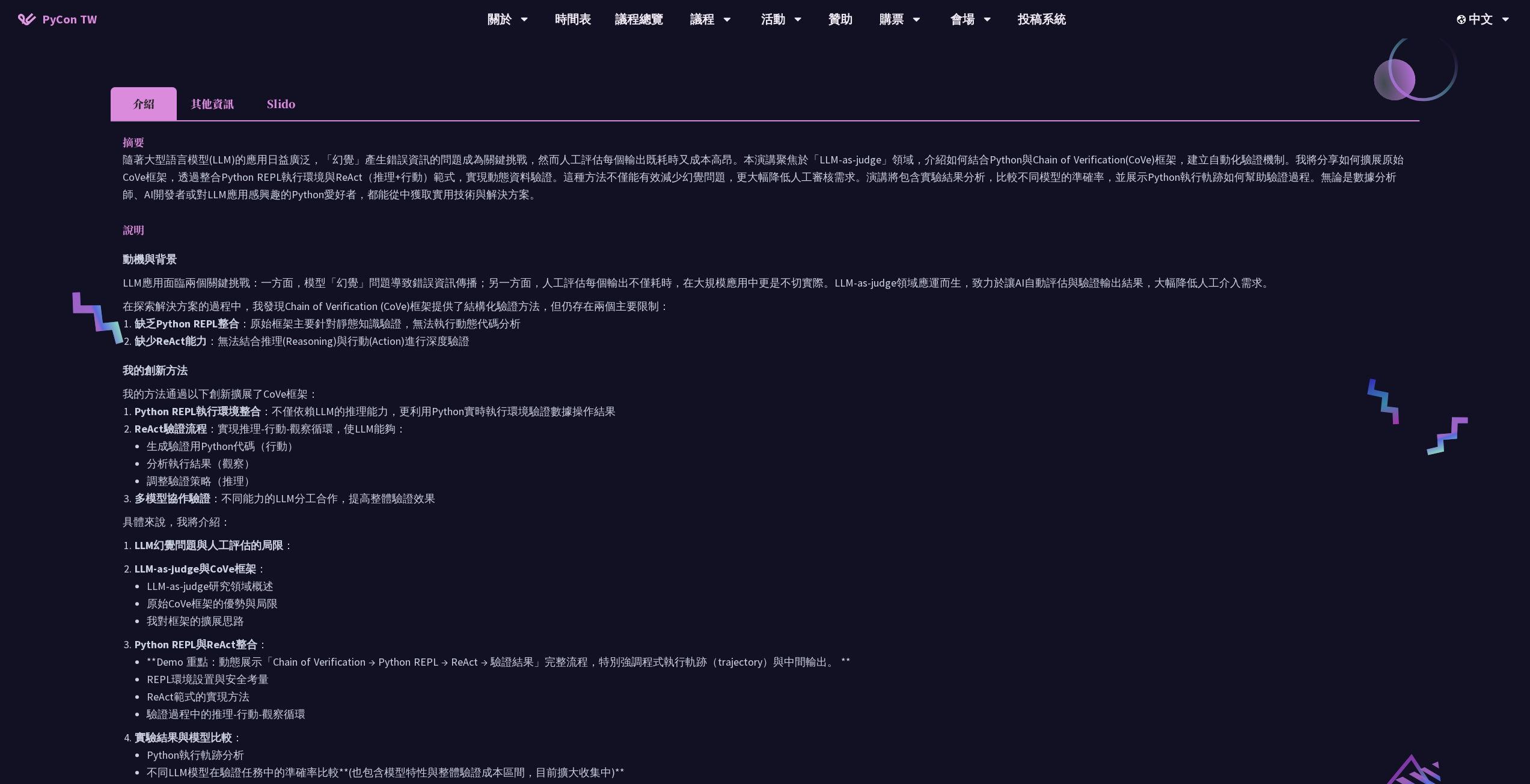
click at [269, 101] on li "Slido" at bounding box center [281, 104] width 67 height 33
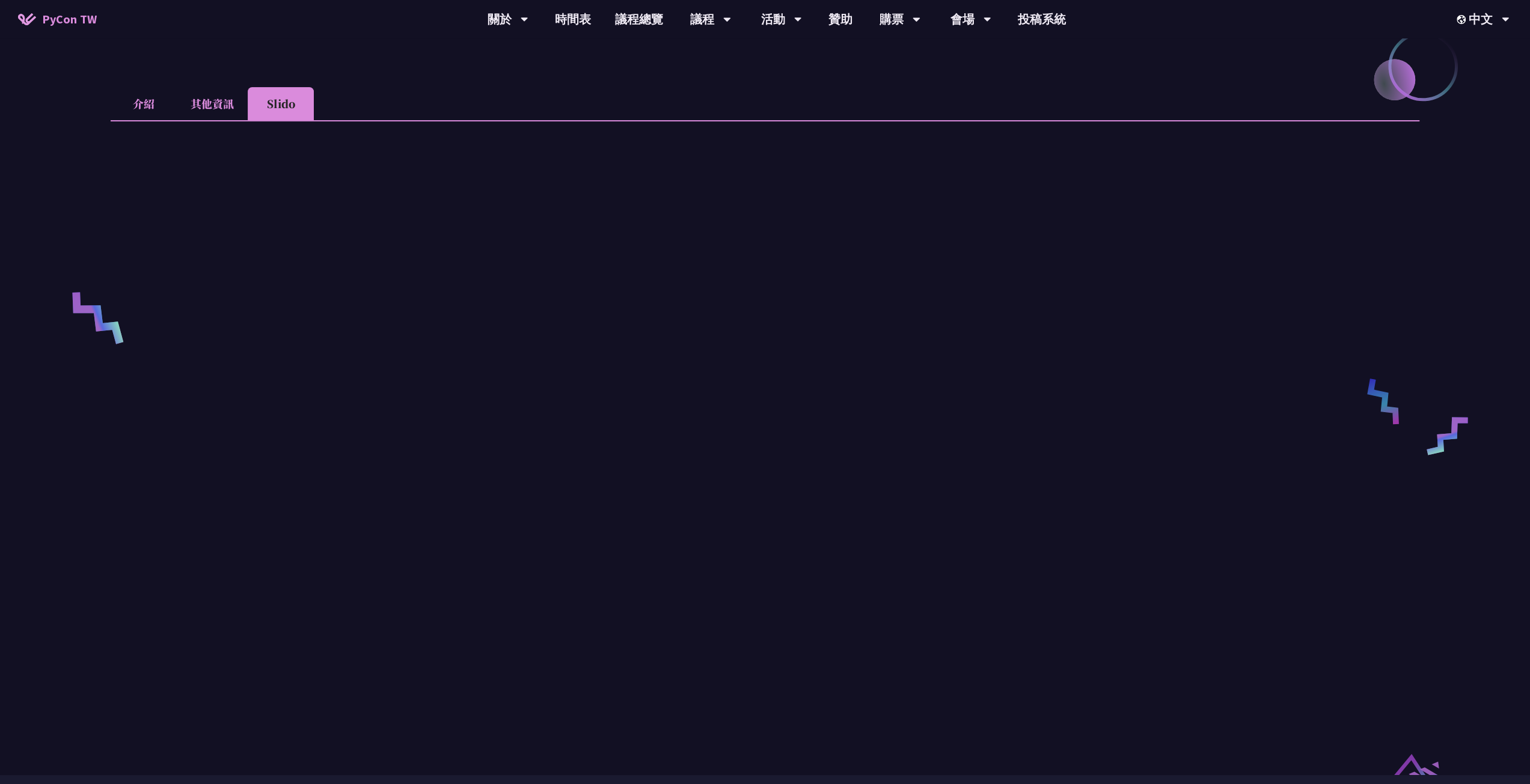
click at [217, 100] on li "其他資訊" at bounding box center [212, 104] width 71 height 33
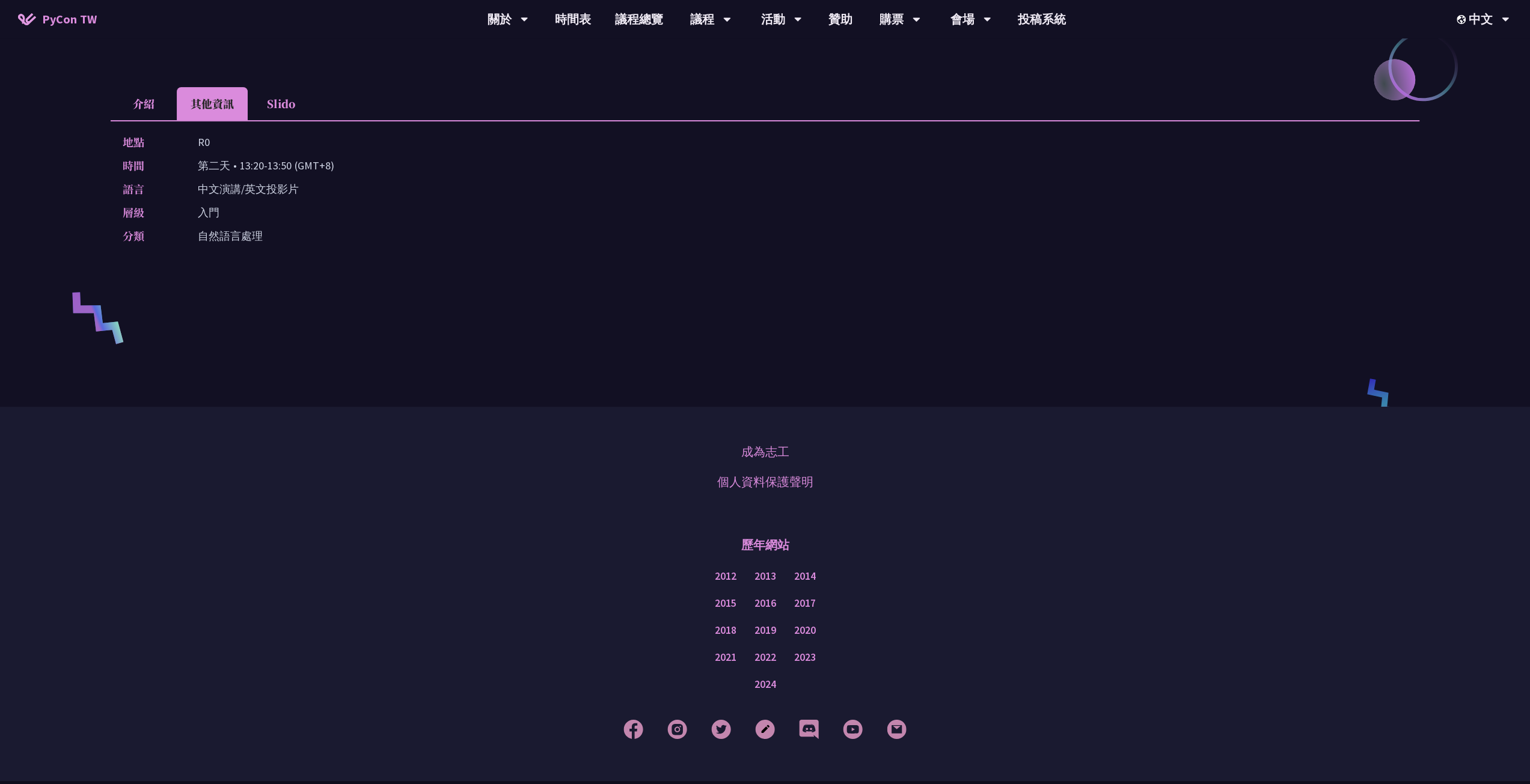
click at [110, 85] on div "以LLM攜手Python驗證資料：Chain of Verification (CoVe)實務應用 [PERSON_NAME] 專注於資訊操作(IO)的研究者…" at bounding box center [765, 53] width 1530 height 708
click at [137, 94] on li "介紹" at bounding box center [144, 104] width 67 height 33
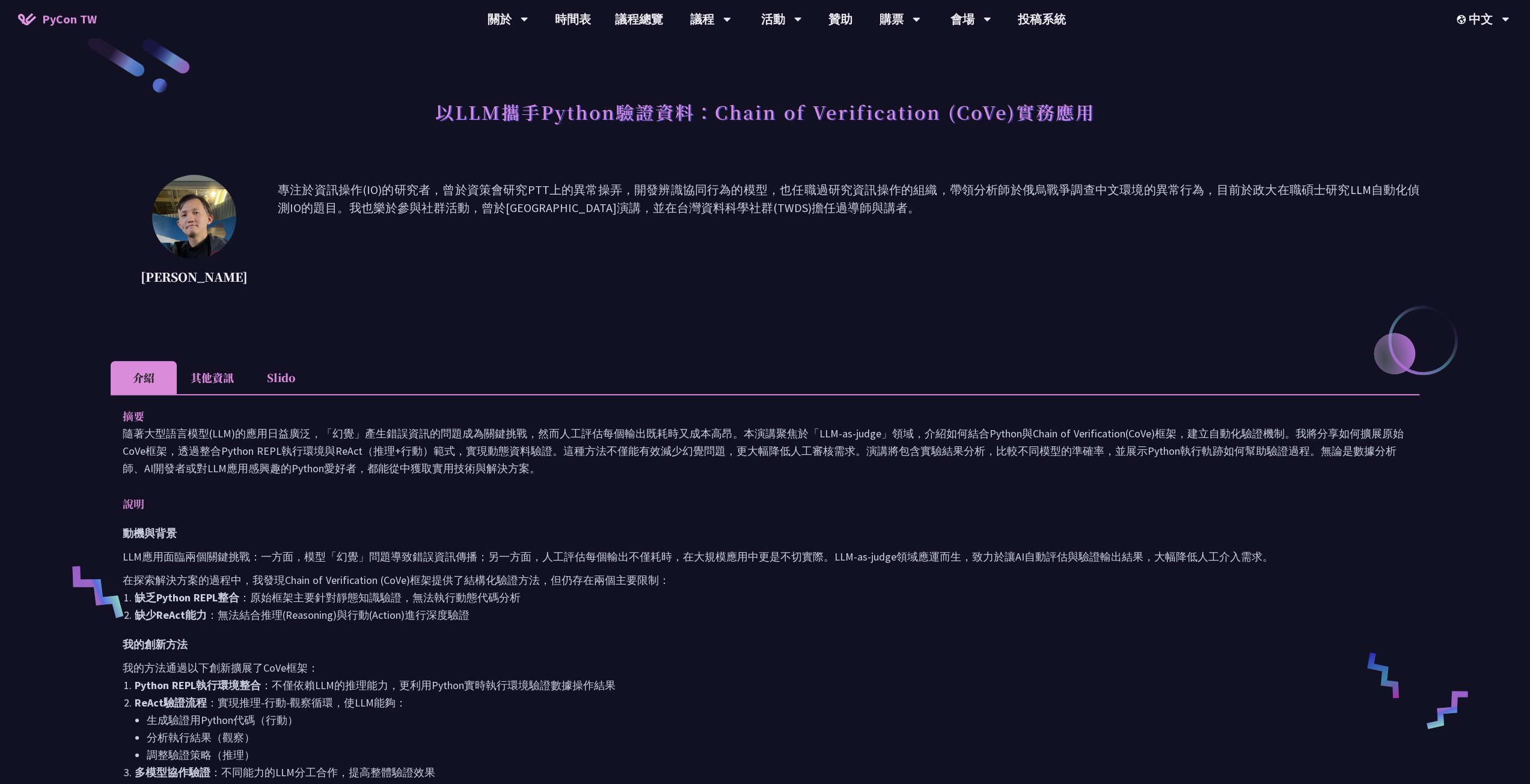
scroll to position [0, 0]
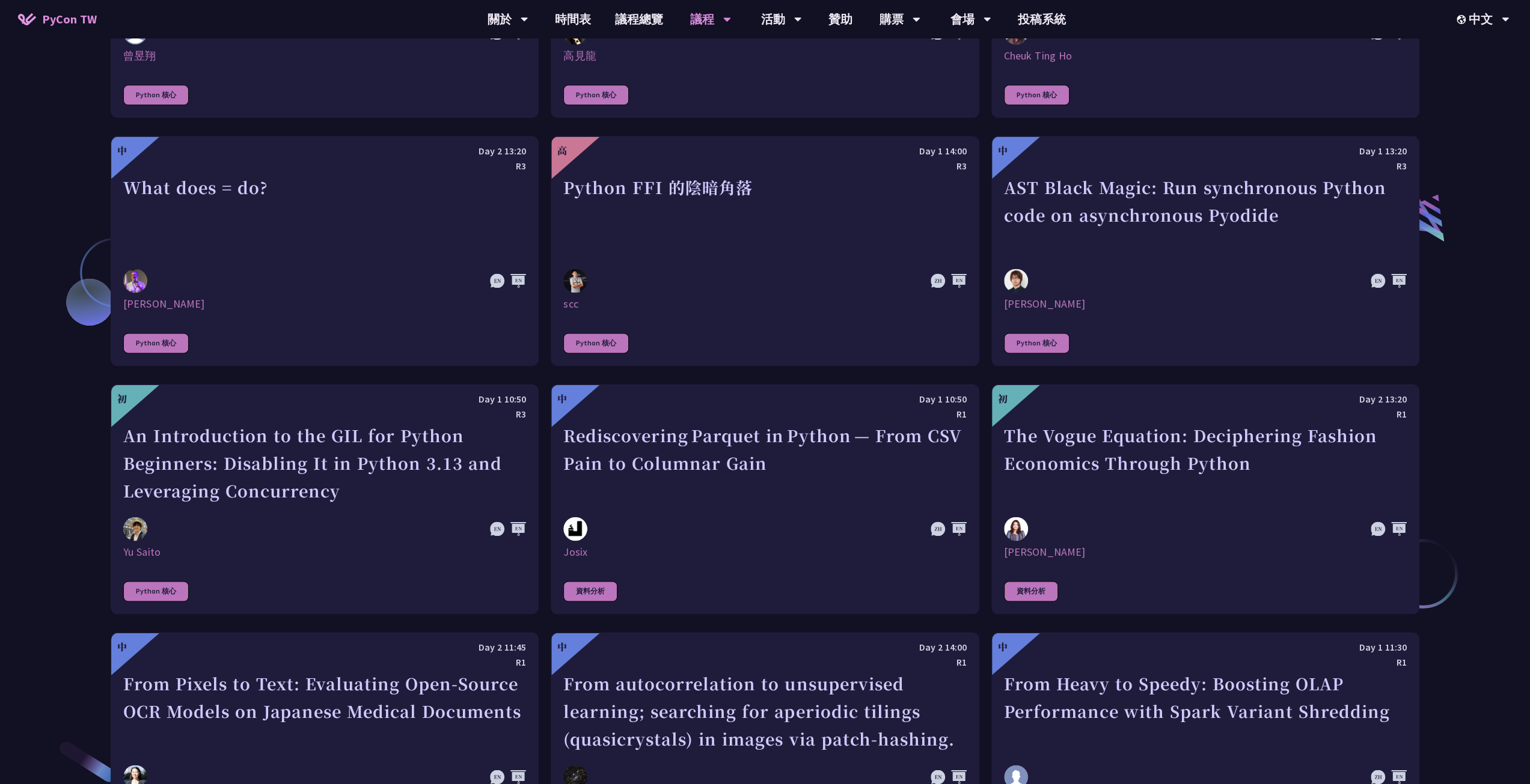
scroll to position [1623, 0]
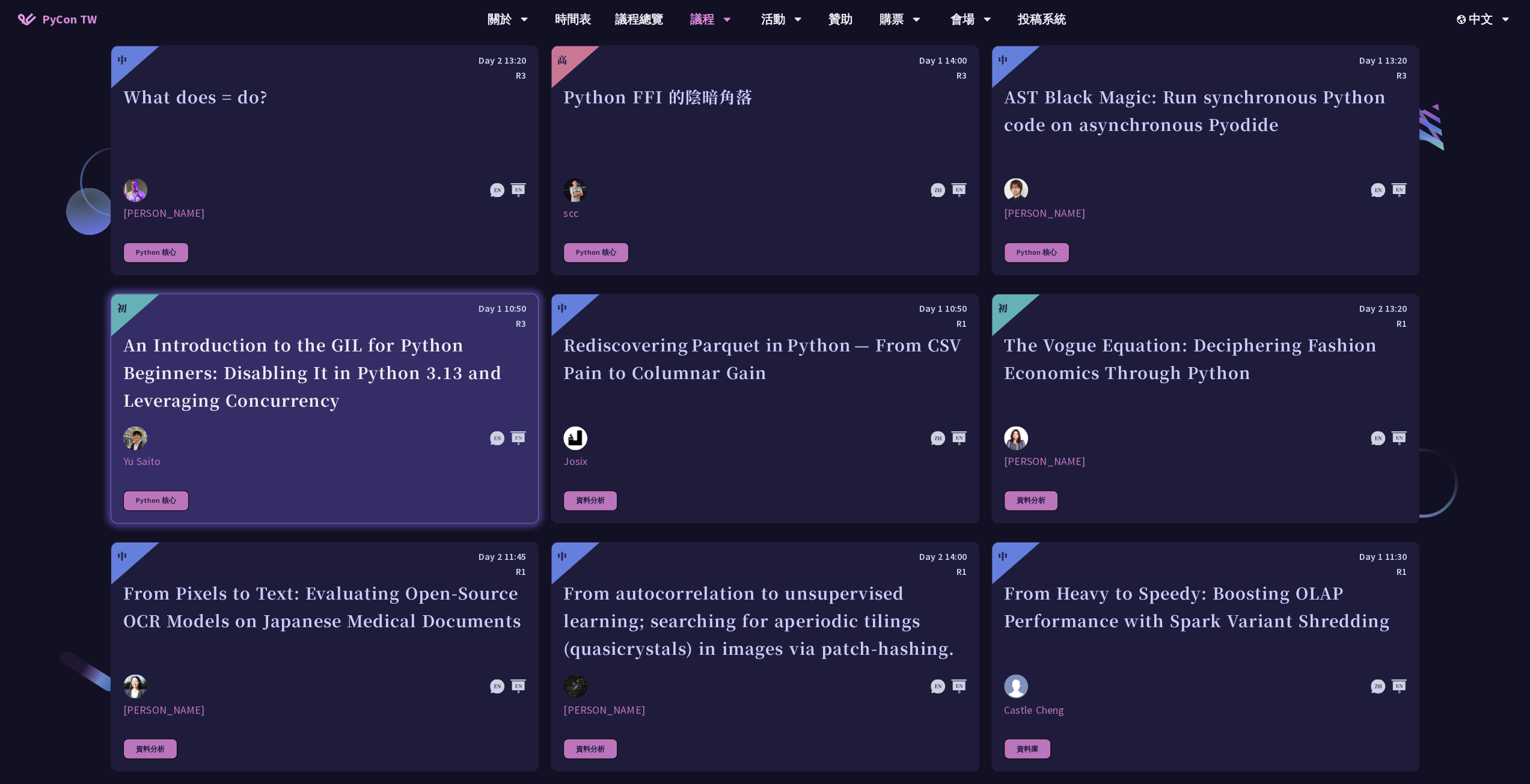
click at [431, 392] on div "An Introduction to the GIL for Python Beginners: Disabling It in Python 3.13 an…" at bounding box center [324, 372] width 402 height 83
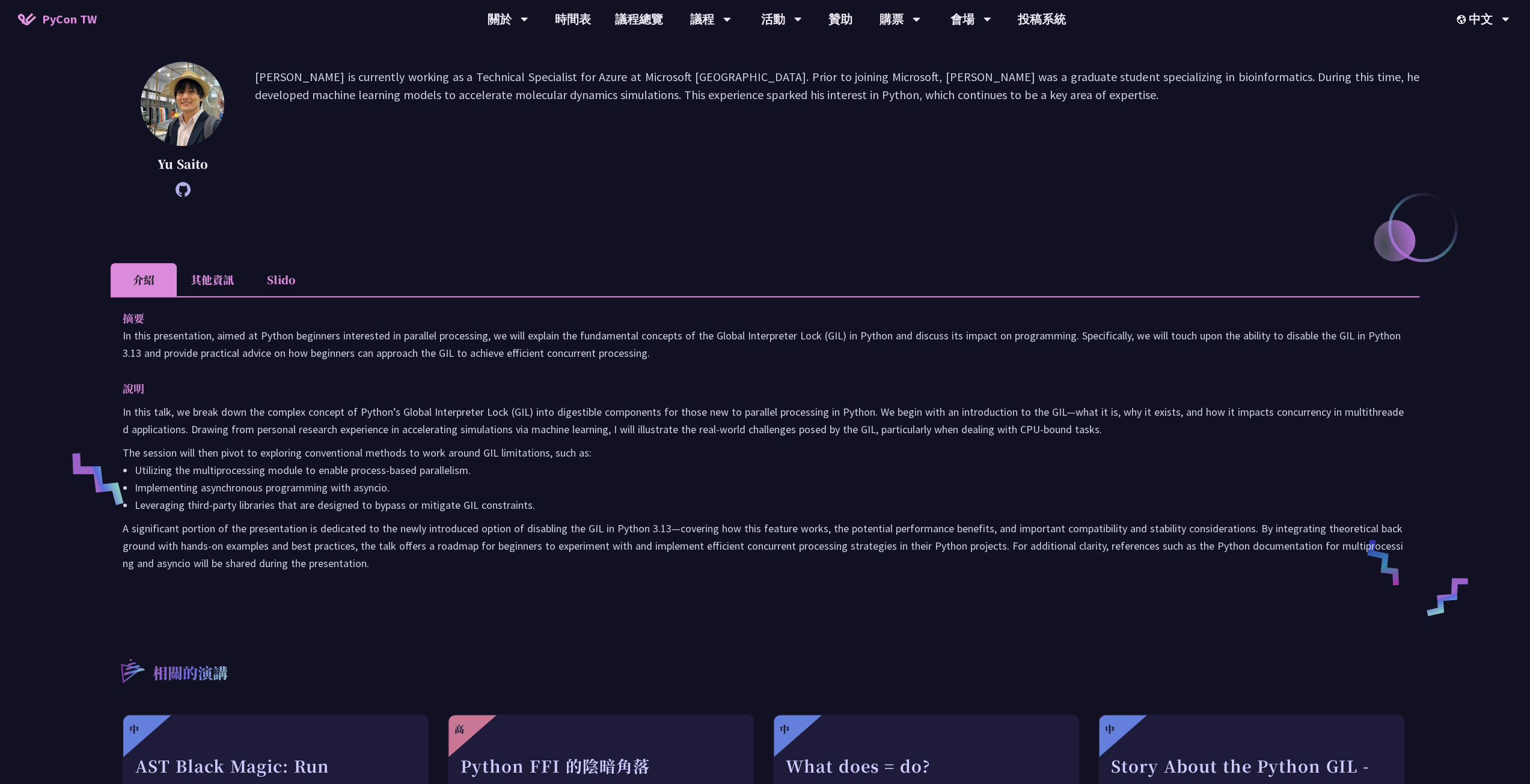
scroll to position [180, 0]
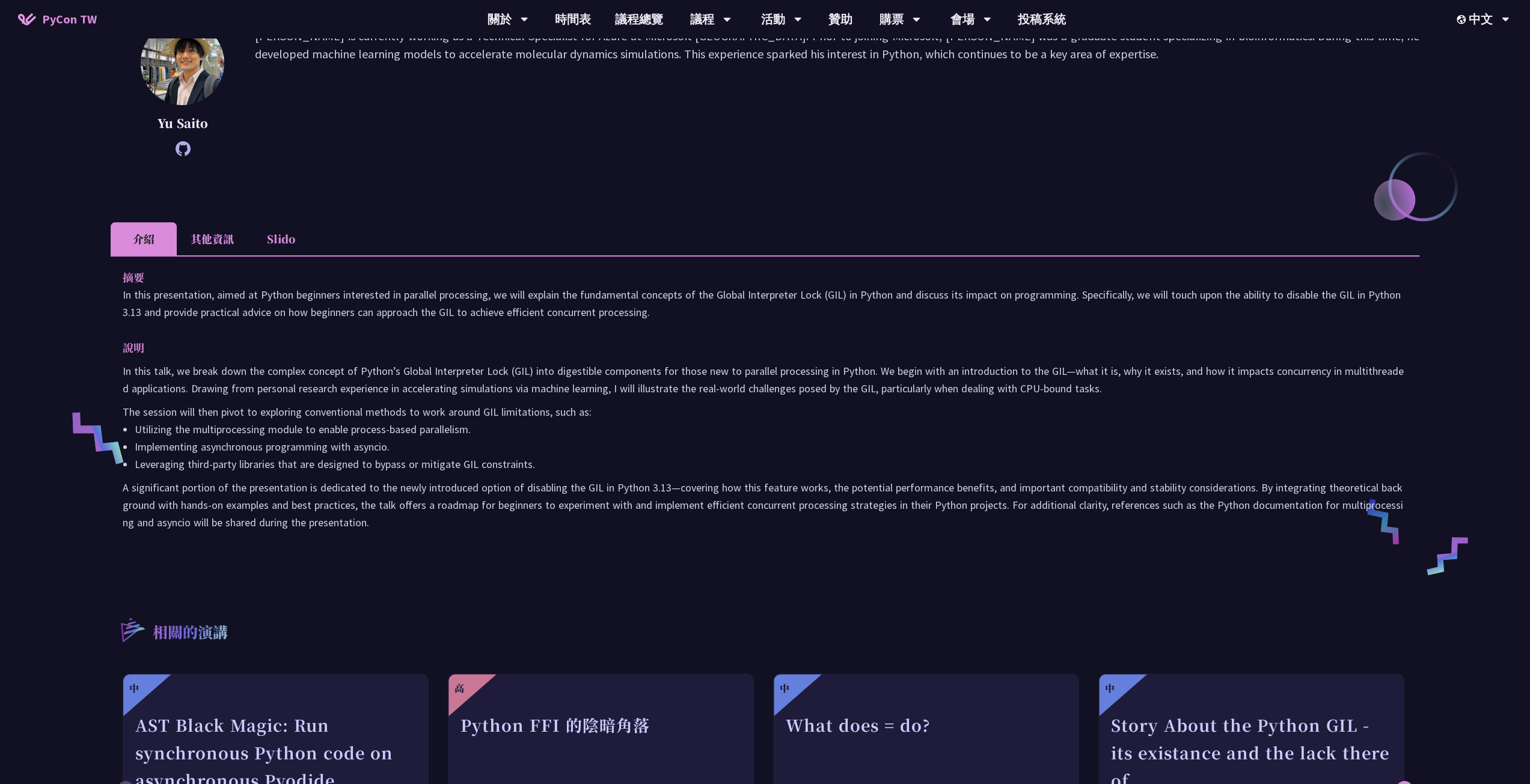
click at [294, 244] on li "Slido" at bounding box center [281, 239] width 67 height 33
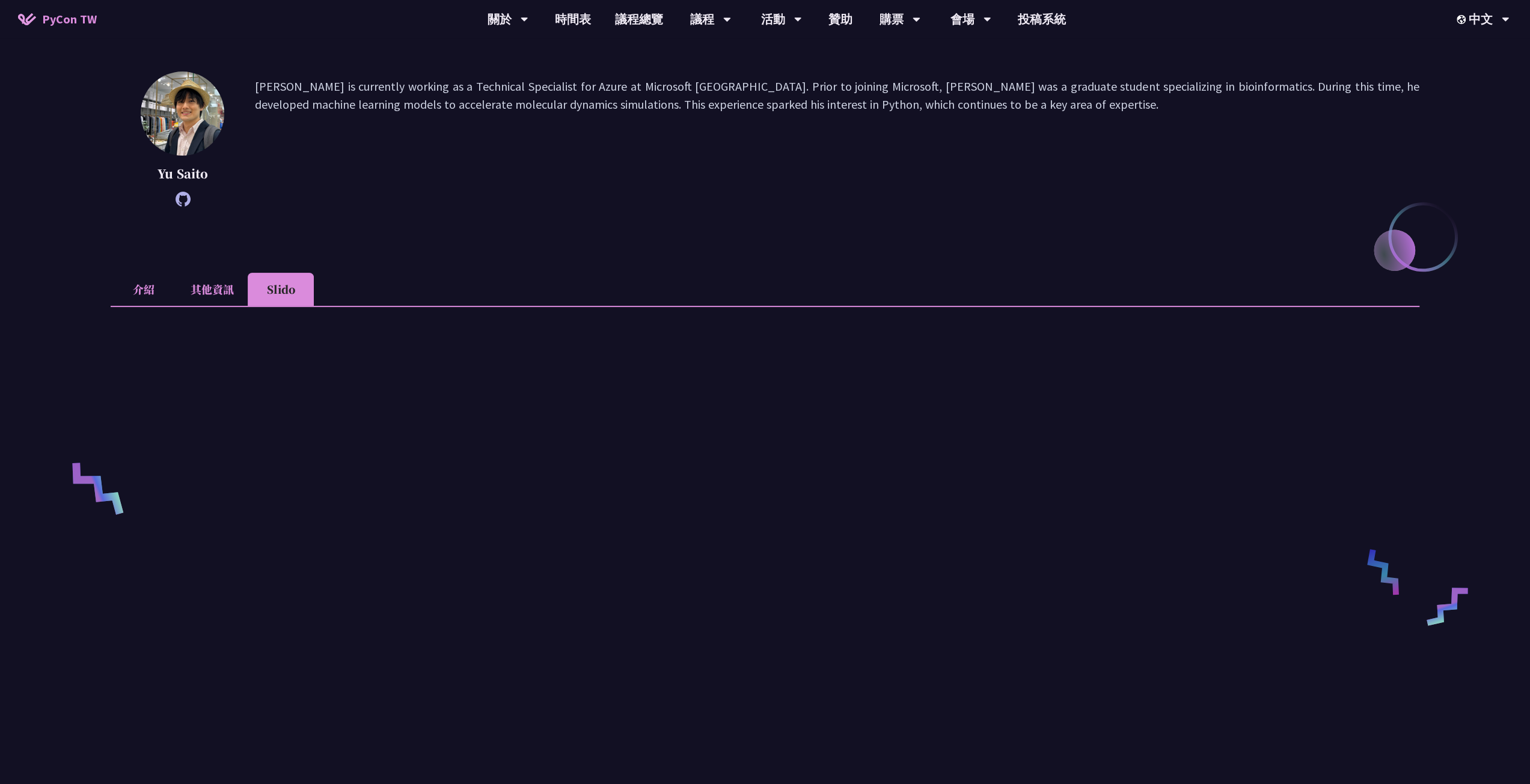
scroll to position [60, 0]
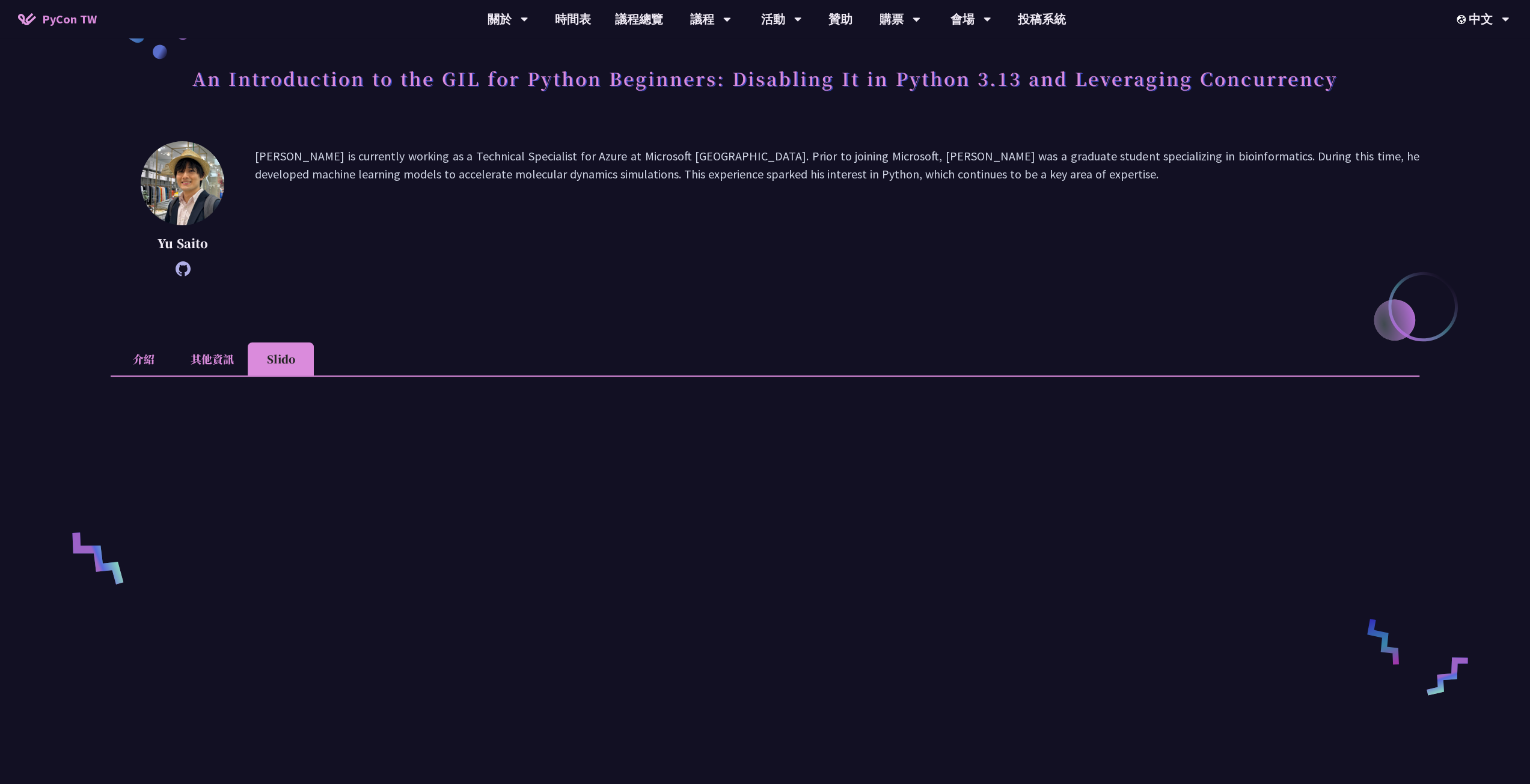
click at [157, 352] on li "介紹" at bounding box center [144, 359] width 67 height 33
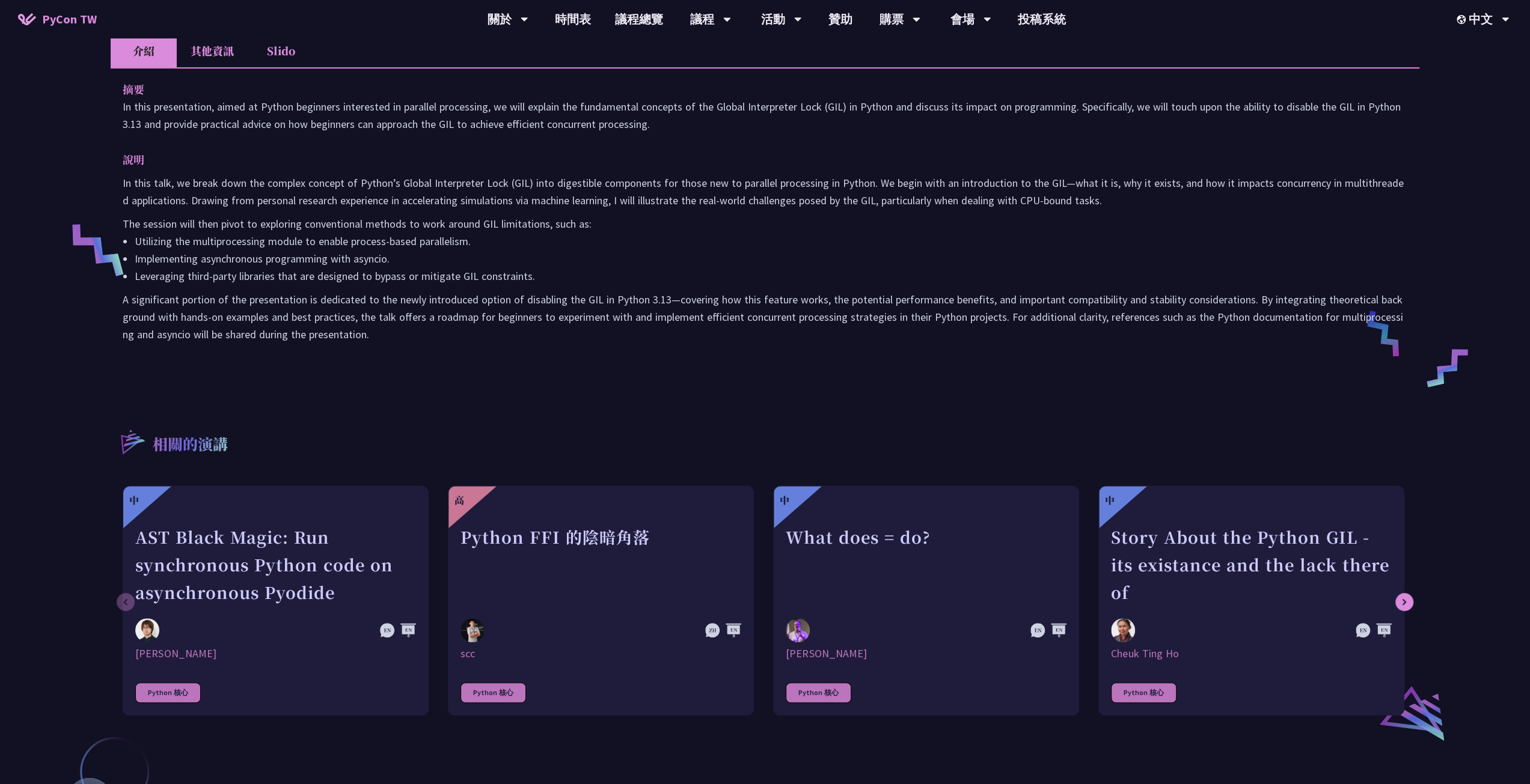
scroll to position [481, 0]
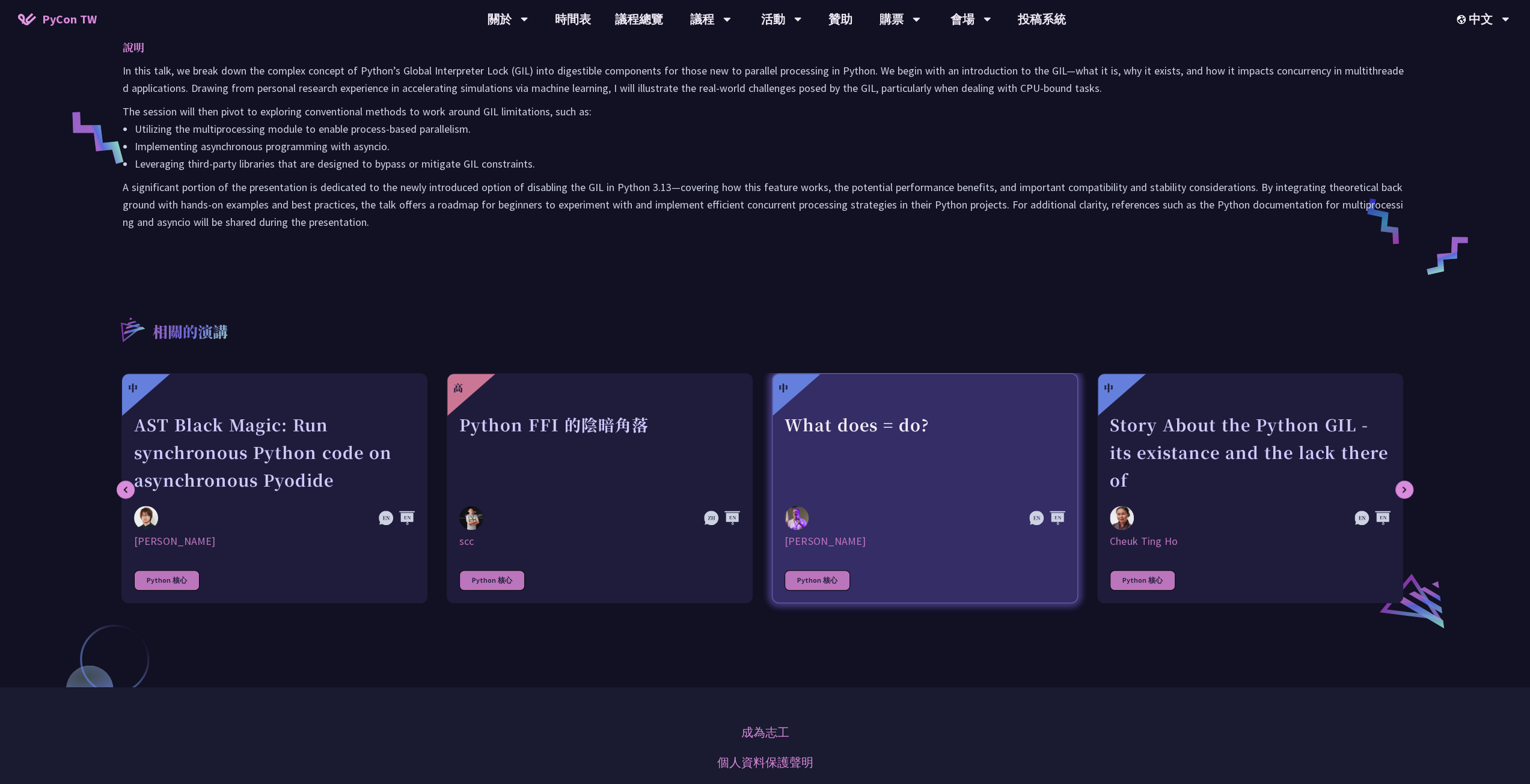
click at [860, 471] on div "What does = do?" at bounding box center [925, 452] width 281 height 83
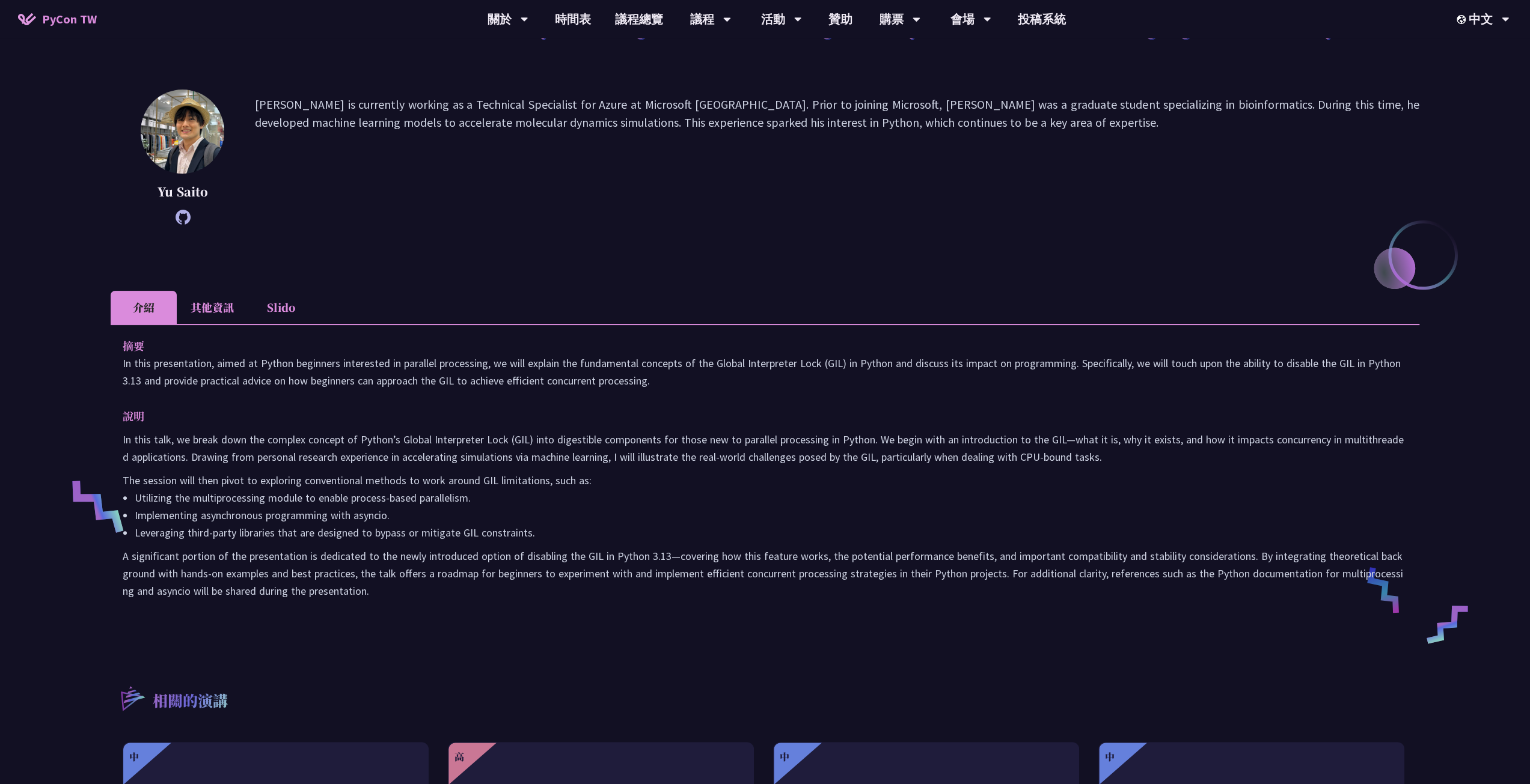
scroll to position [0, 0]
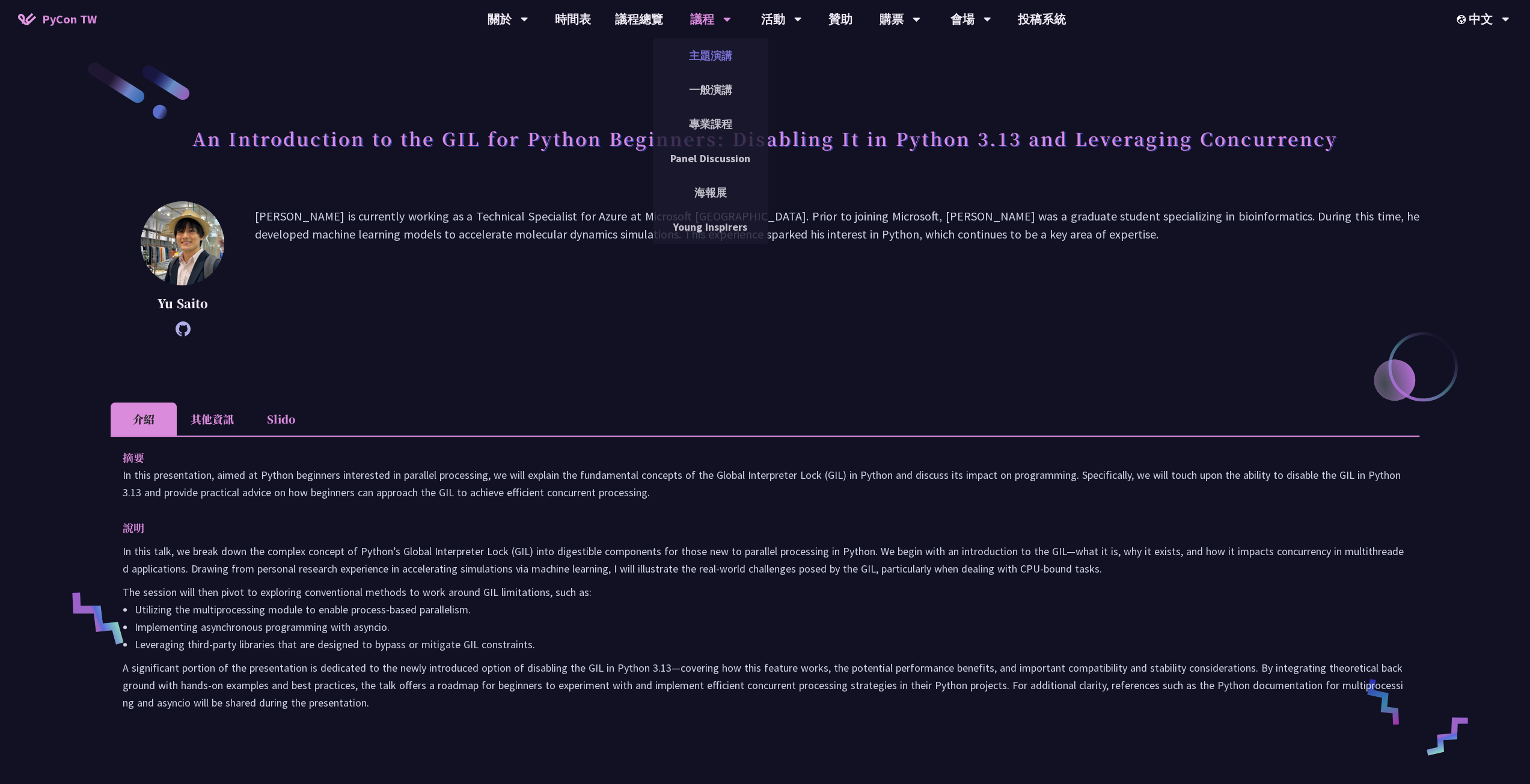
click at [714, 57] on link "主題演講" at bounding box center [710, 56] width 116 height 28
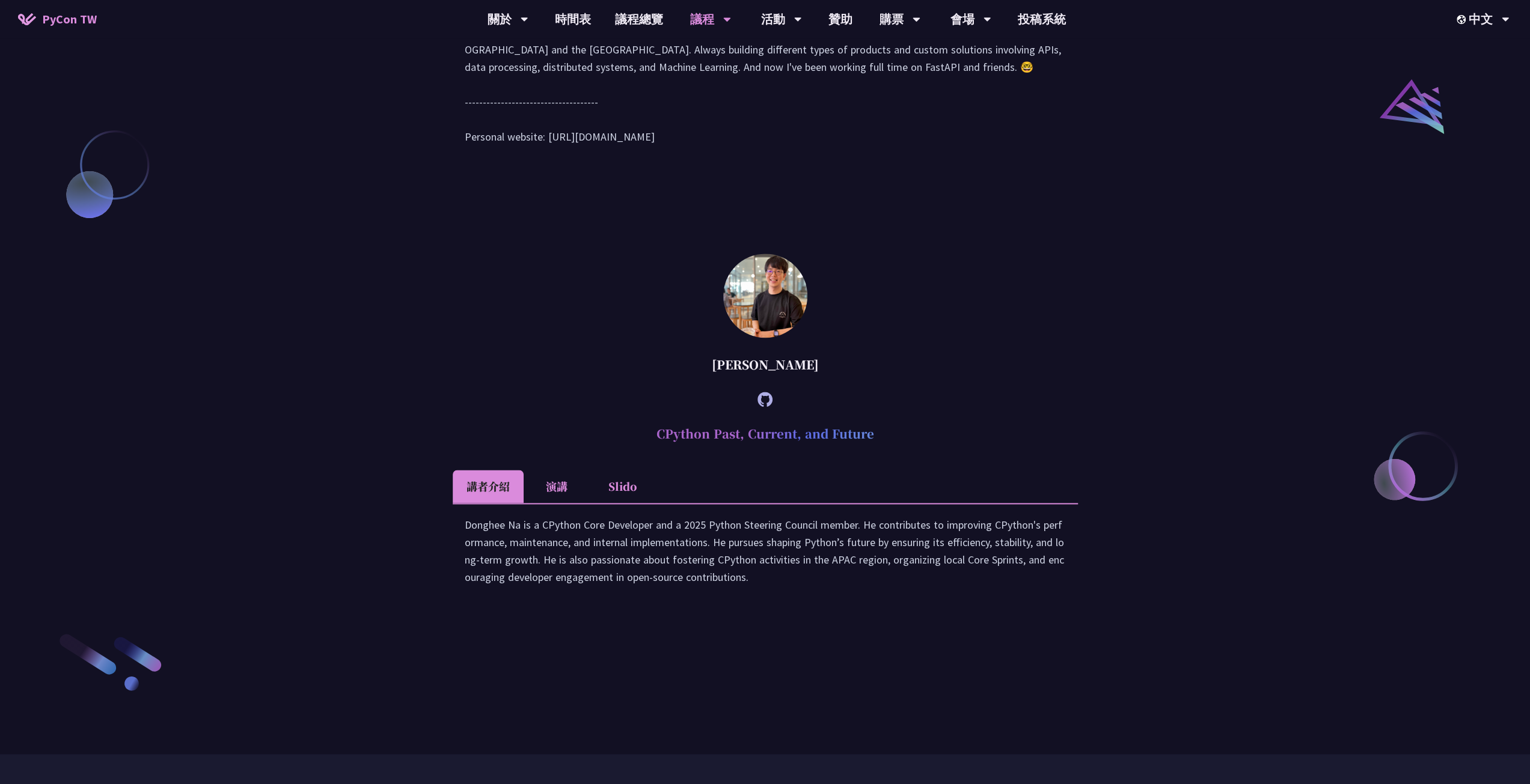
scroll to position [1562, 0]
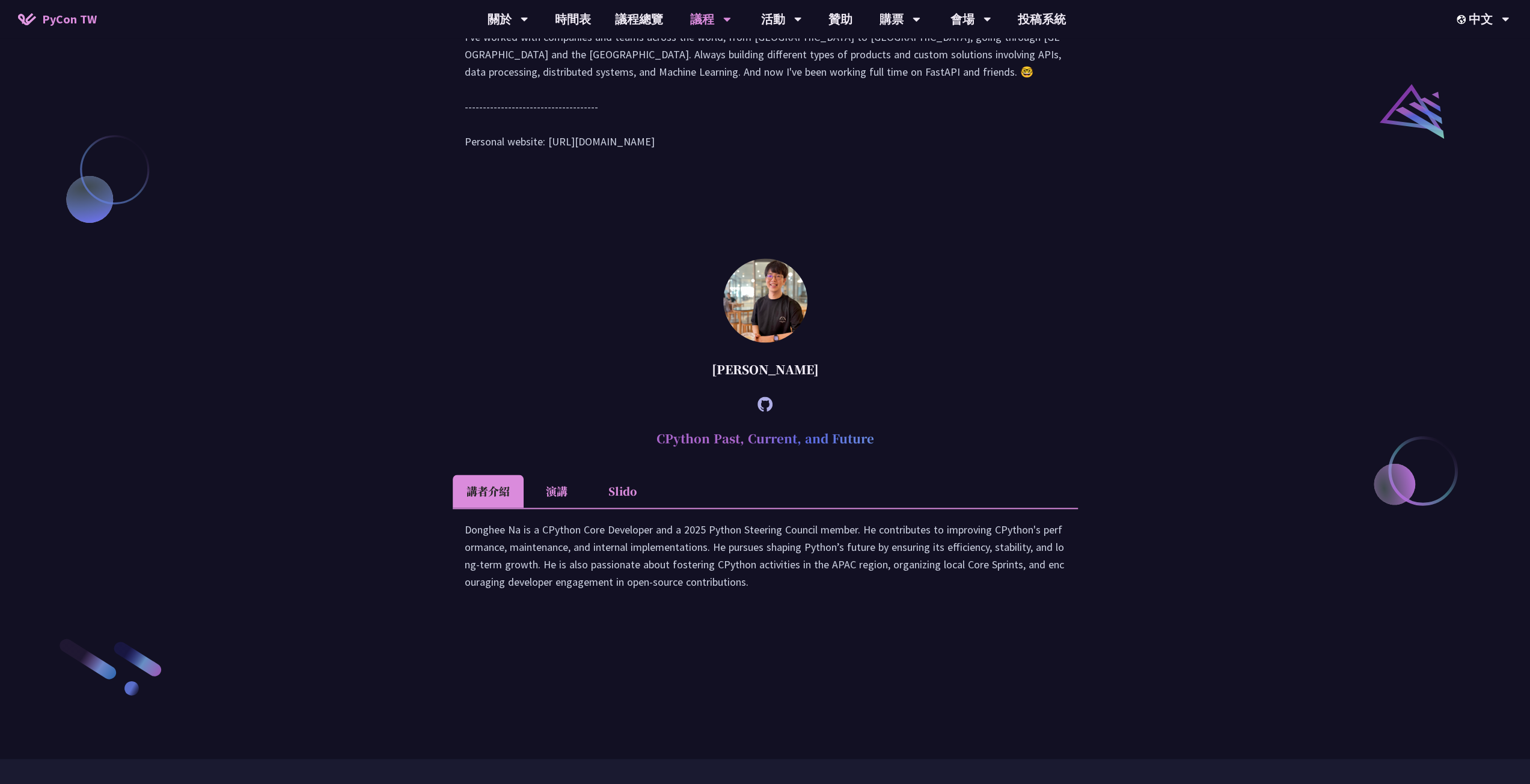
click at [560, 508] on li "演講" at bounding box center [557, 491] width 67 height 33
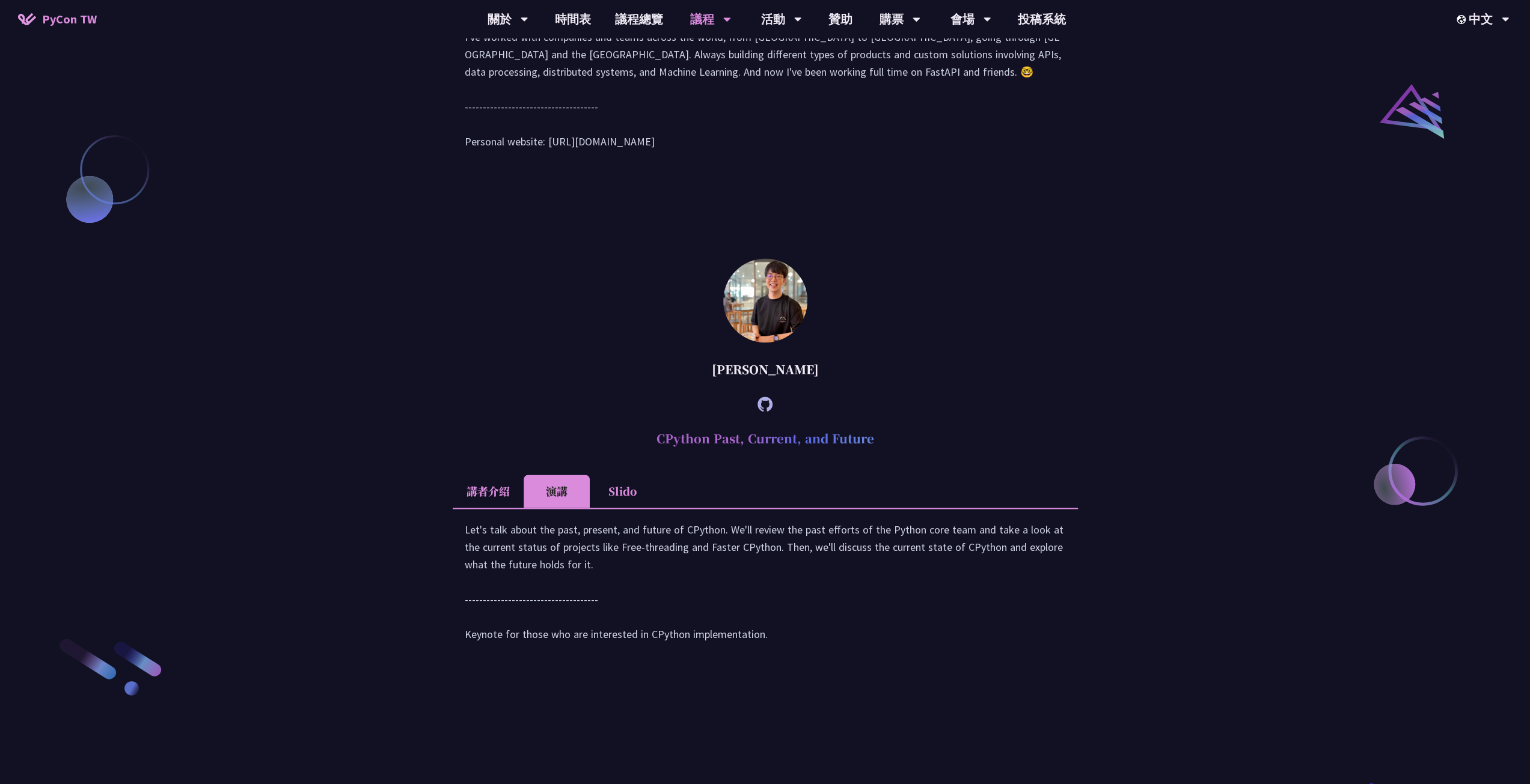
click at [509, 508] on li "講者介紹" at bounding box center [487, 491] width 71 height 33
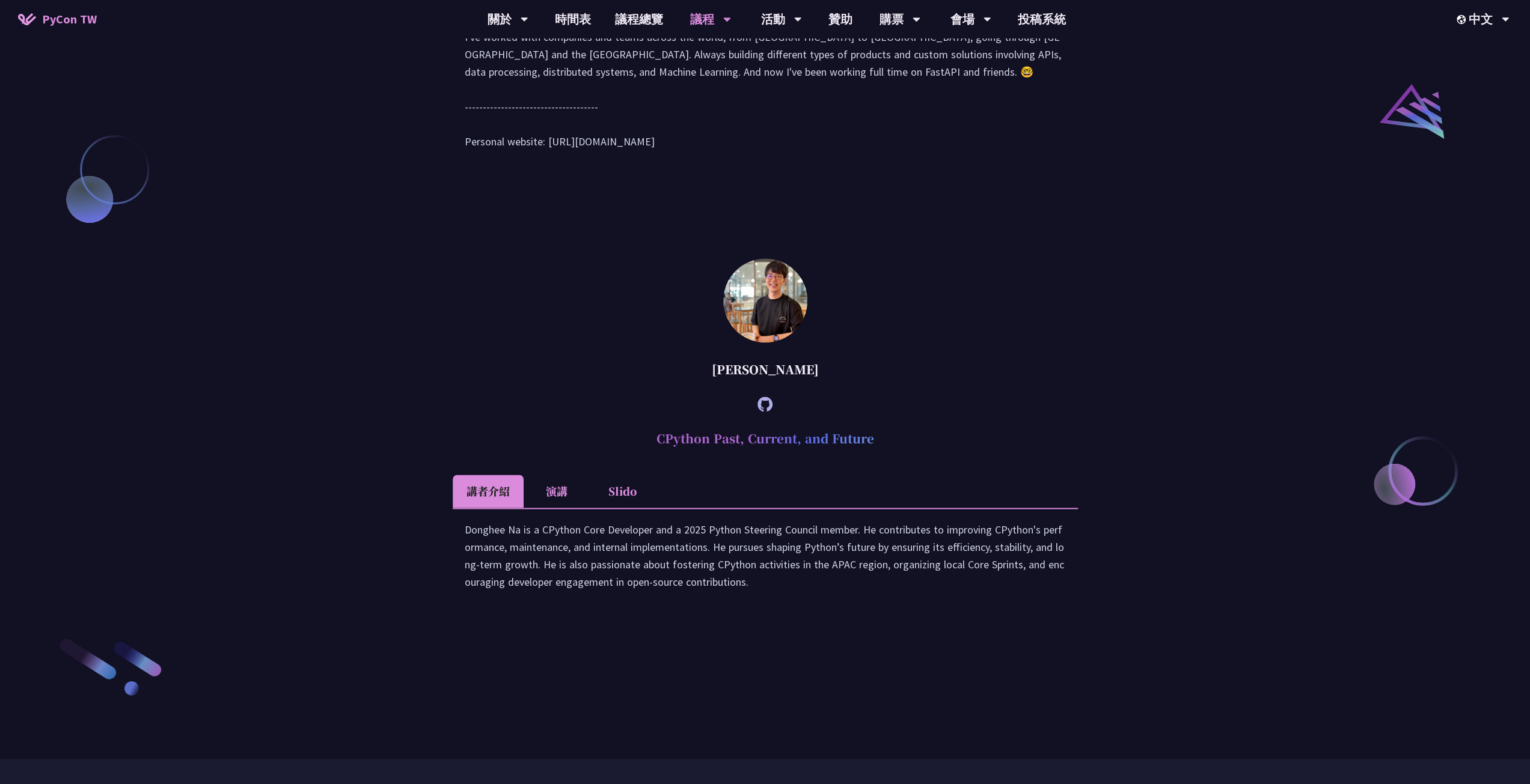
click at [549, 508] on li "演講" at bounding box center [557, 491] width 67 height 33
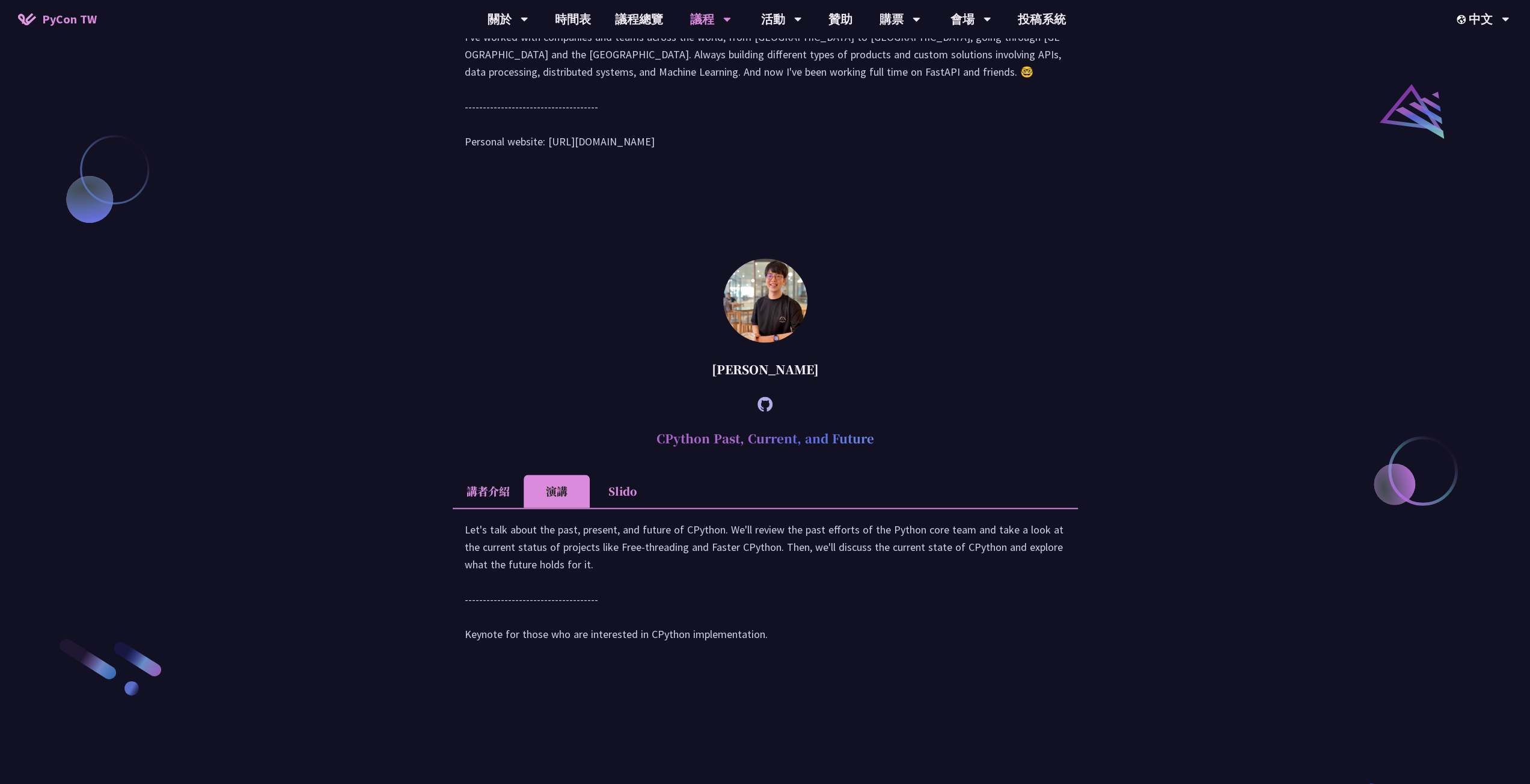
click at [628, 508] on li "Slido" at bounding box center [623, 491] width 67 height 33
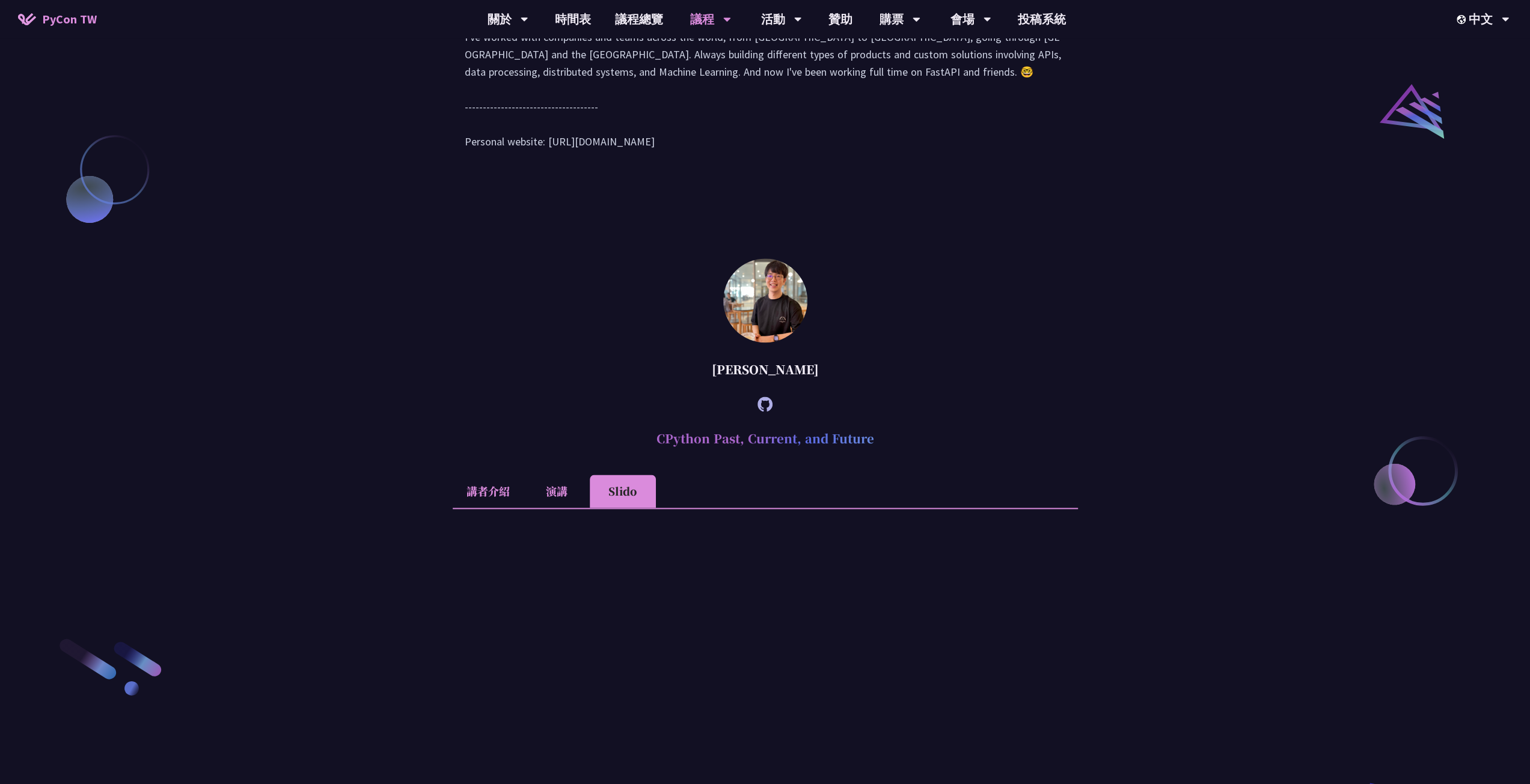
click at [547, 508] on li "演講" at bounding box center [557, 491] width 67 height 33
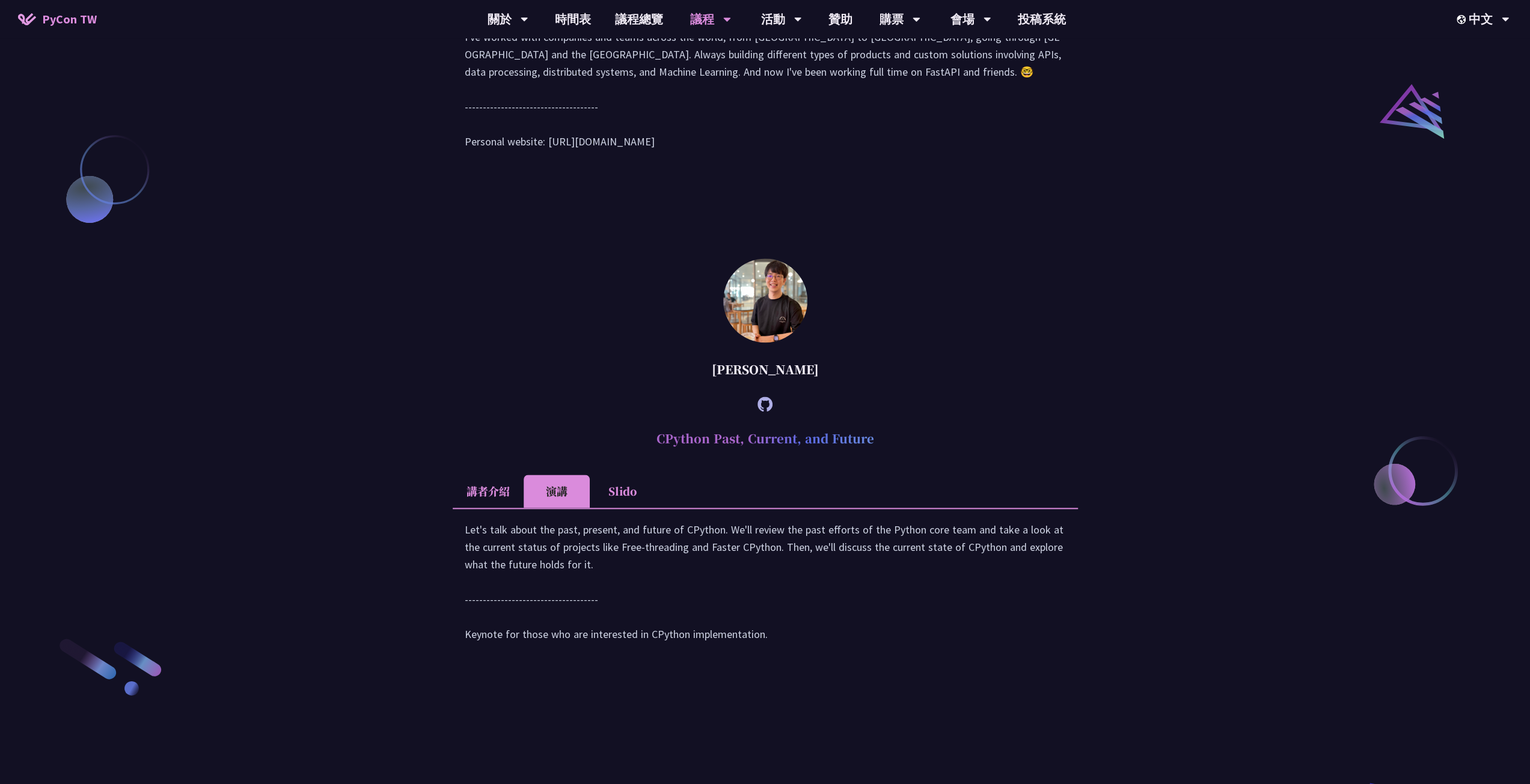
click at [488, 508] on li "講者介紹" at bounding box center [487, 491] width 71 height 33
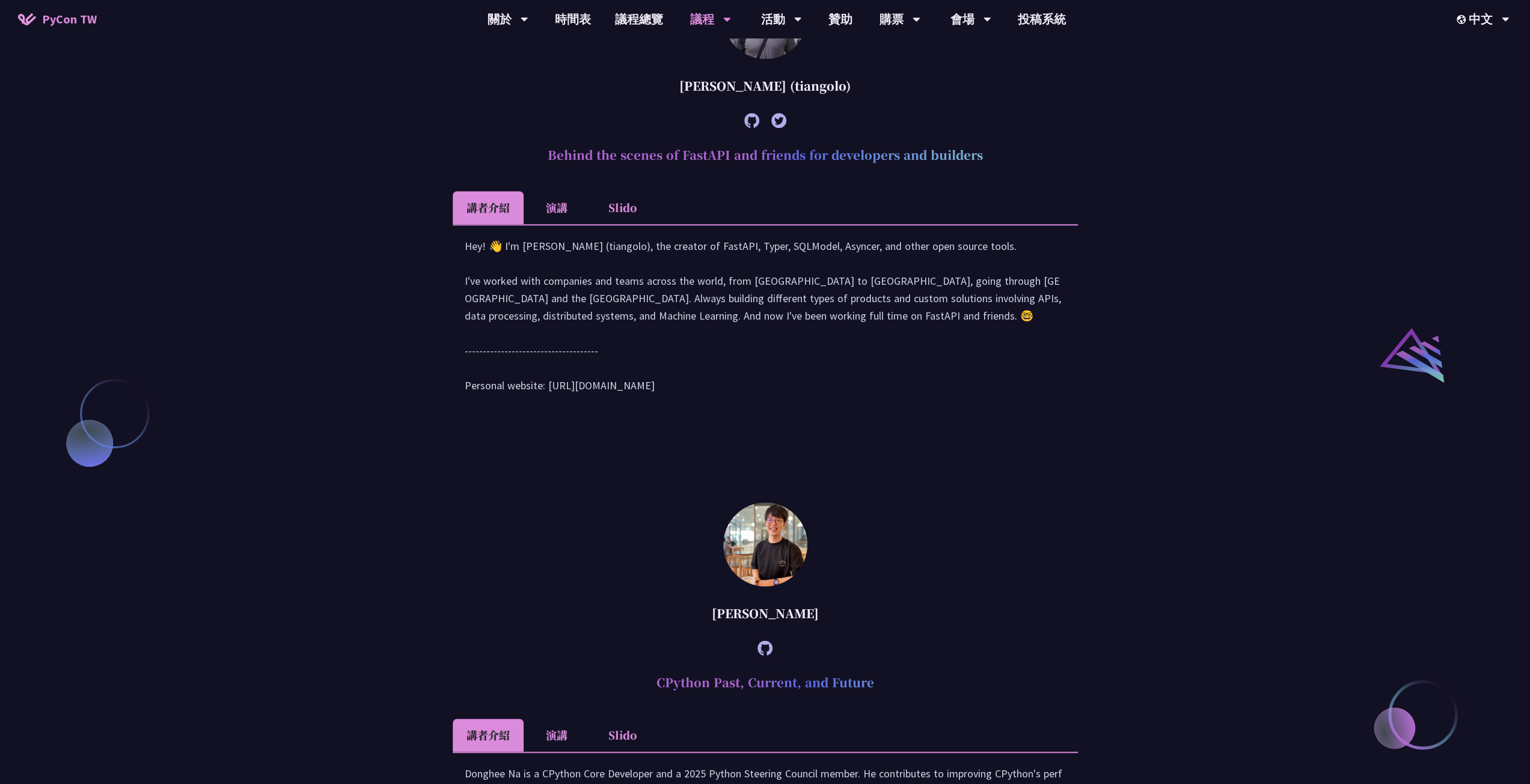
scroll to position [1202, 0]
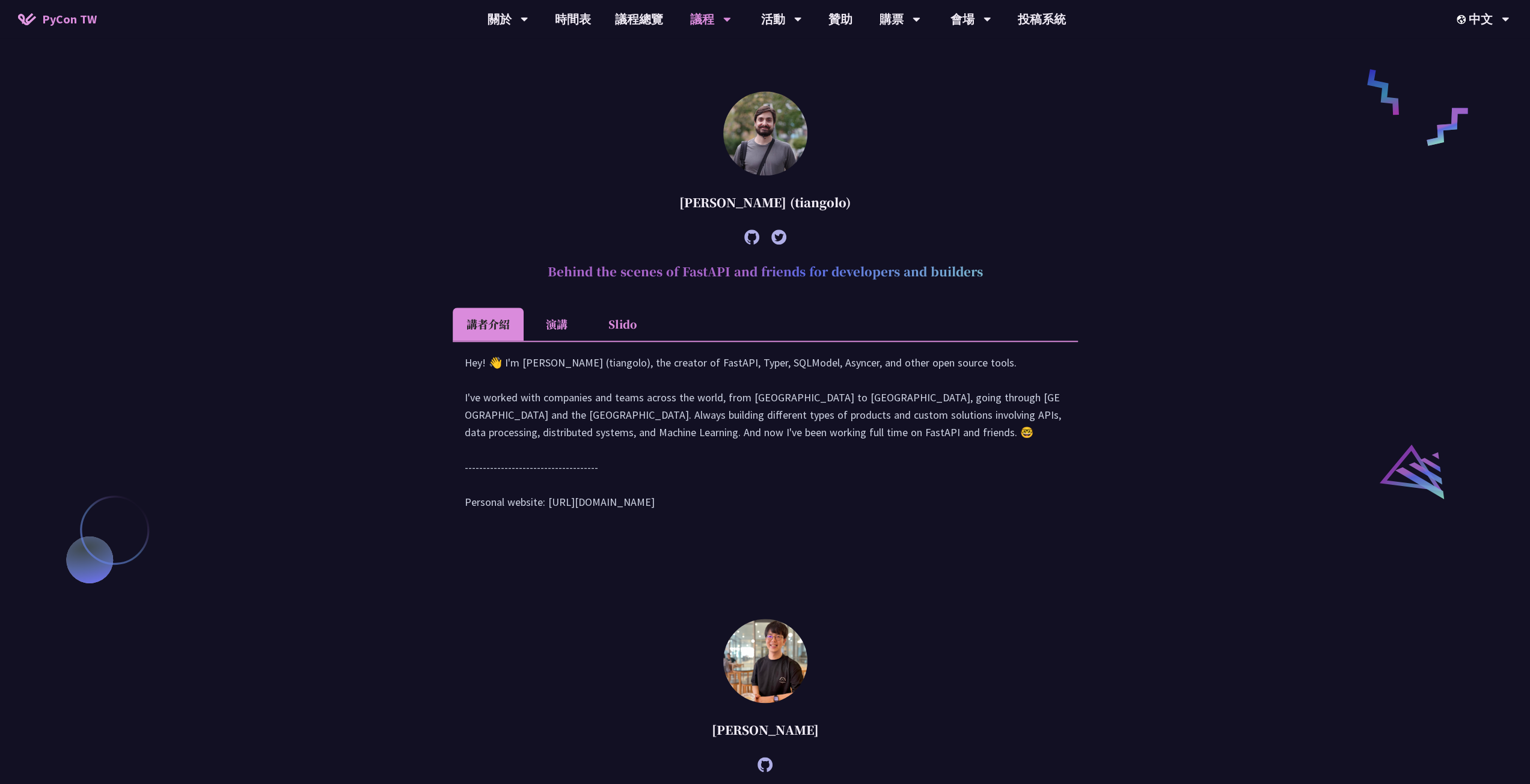
click at [540, 341] on li "演講" at bounding box center [557, 324] width 67 height 33
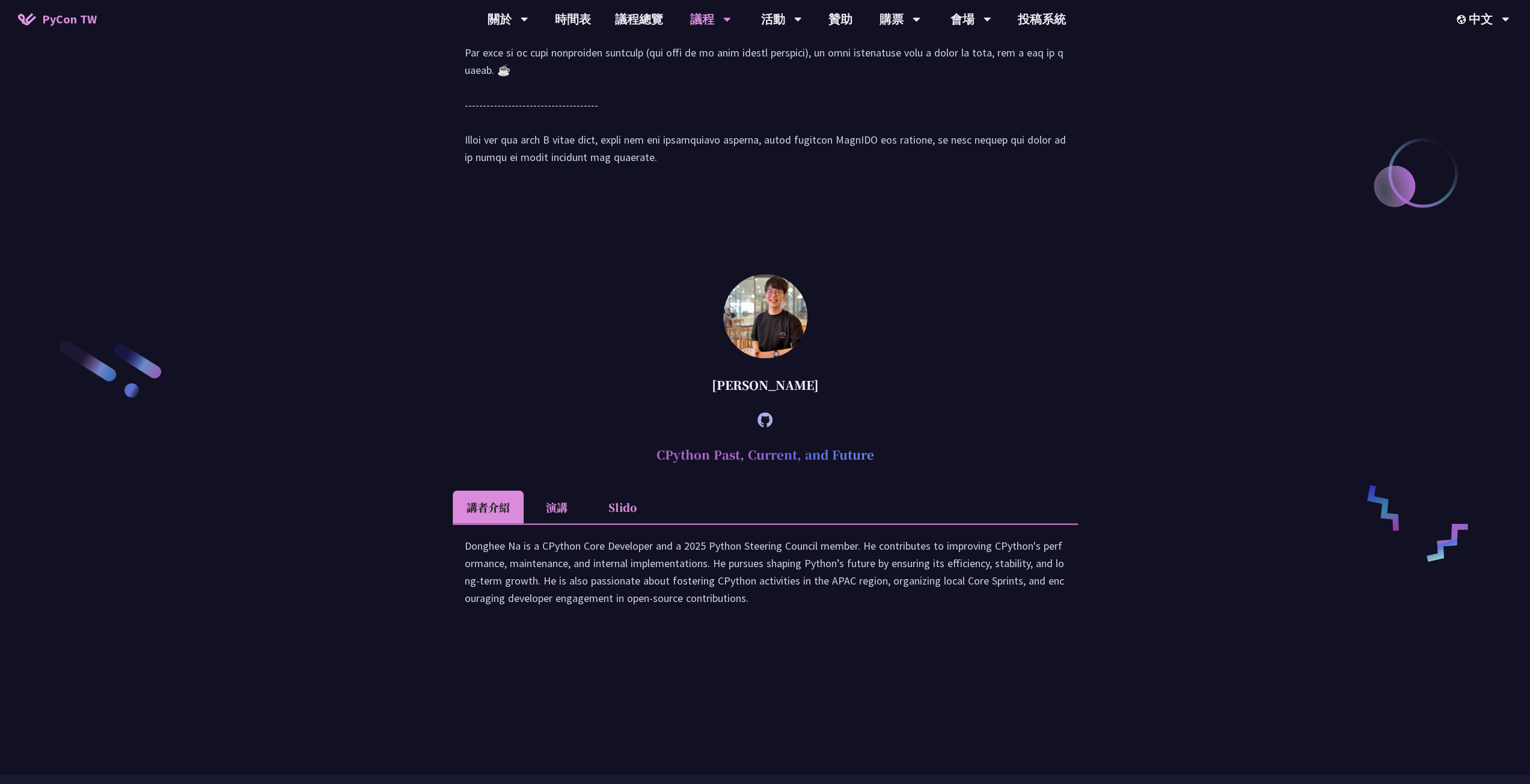
scroll to position [1983, 0]
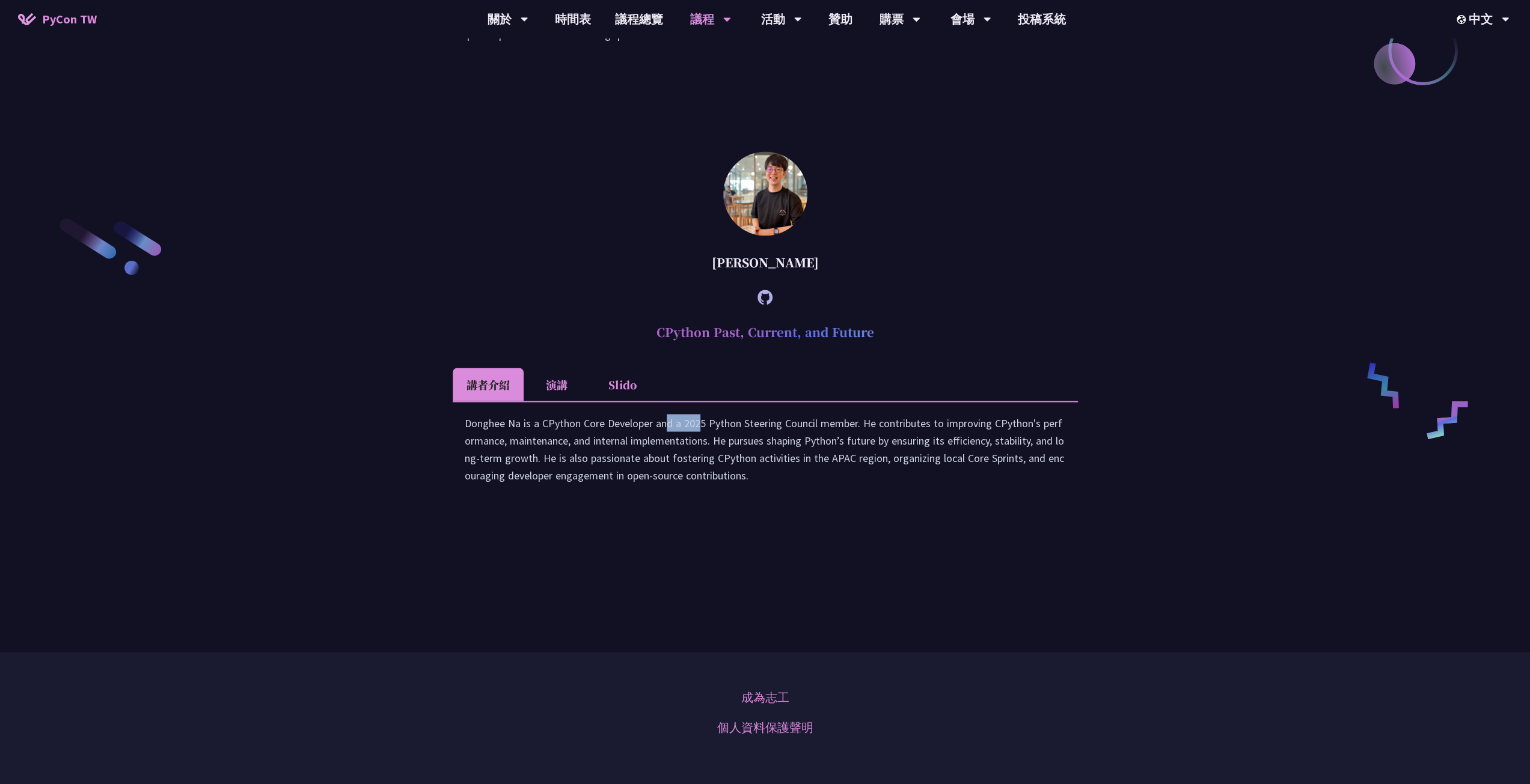
drag, startPoint x: 540, startPoint y: 563, endPoint x: 580, endPoint y: 565, distance: 40.0
click at [580, 496] on div "Donghee Na is a CPython Core Developer and a 2025 Python Steering Council membe…" at bounding box center [765, 455] width 601 height 81
